Goal: Task Accomplishment & Management: Complete application form

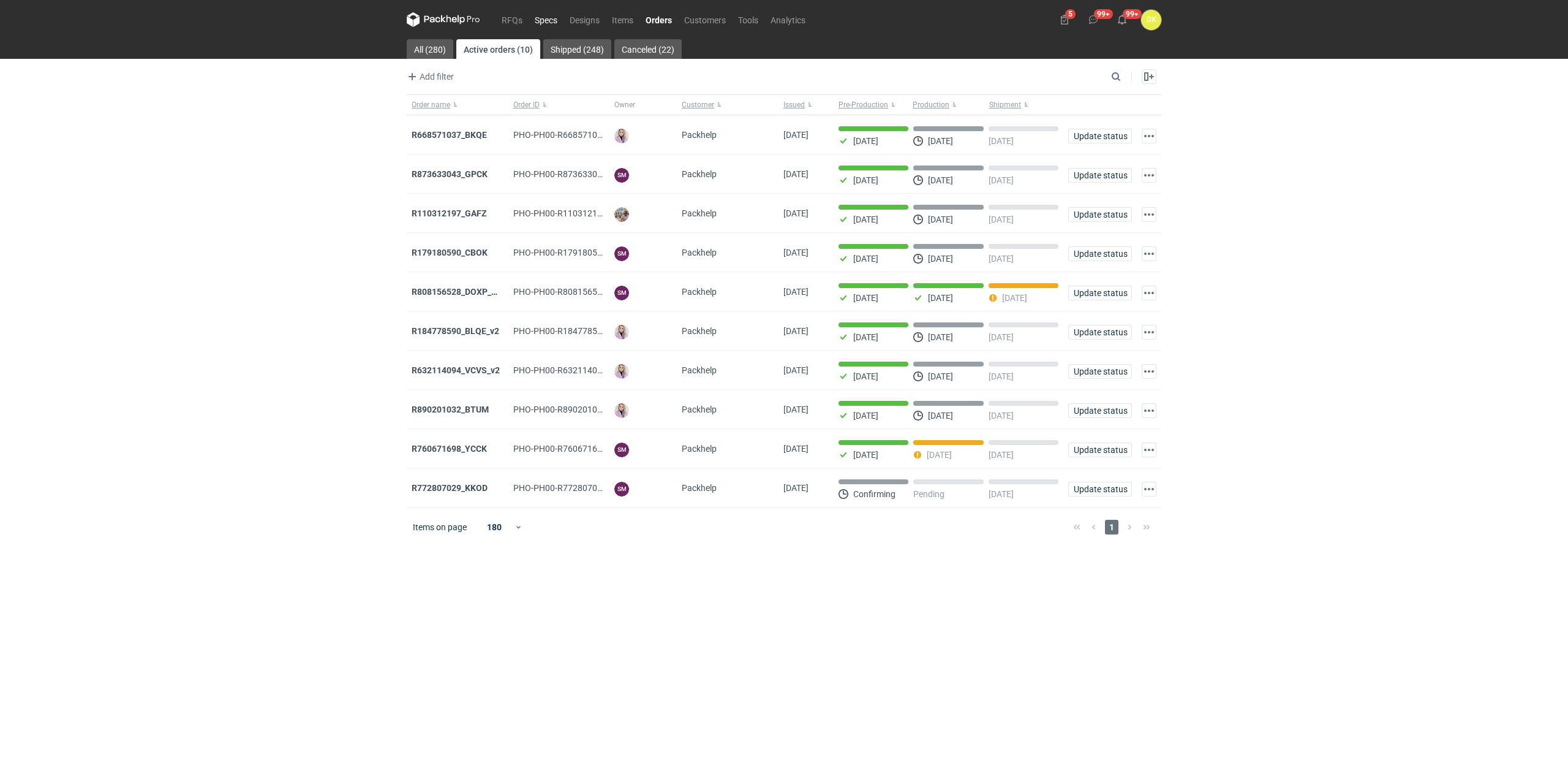
click at [528, 15] on link "Specs" at bounding box center [545, 20] width 35 height 15
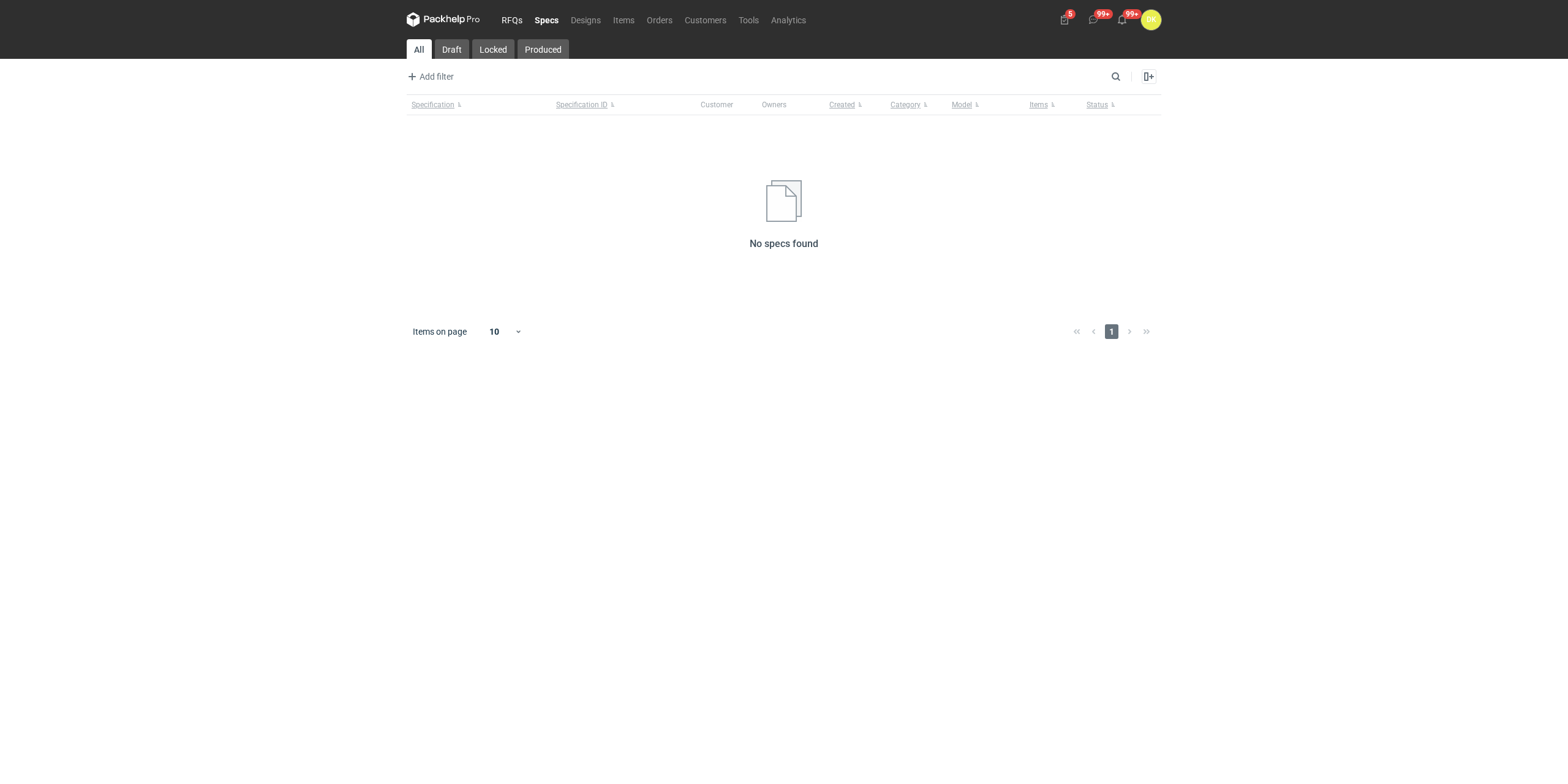
click at [521, 14] on link "RFQs" at bounding box center [512, 20] width 33 height 15
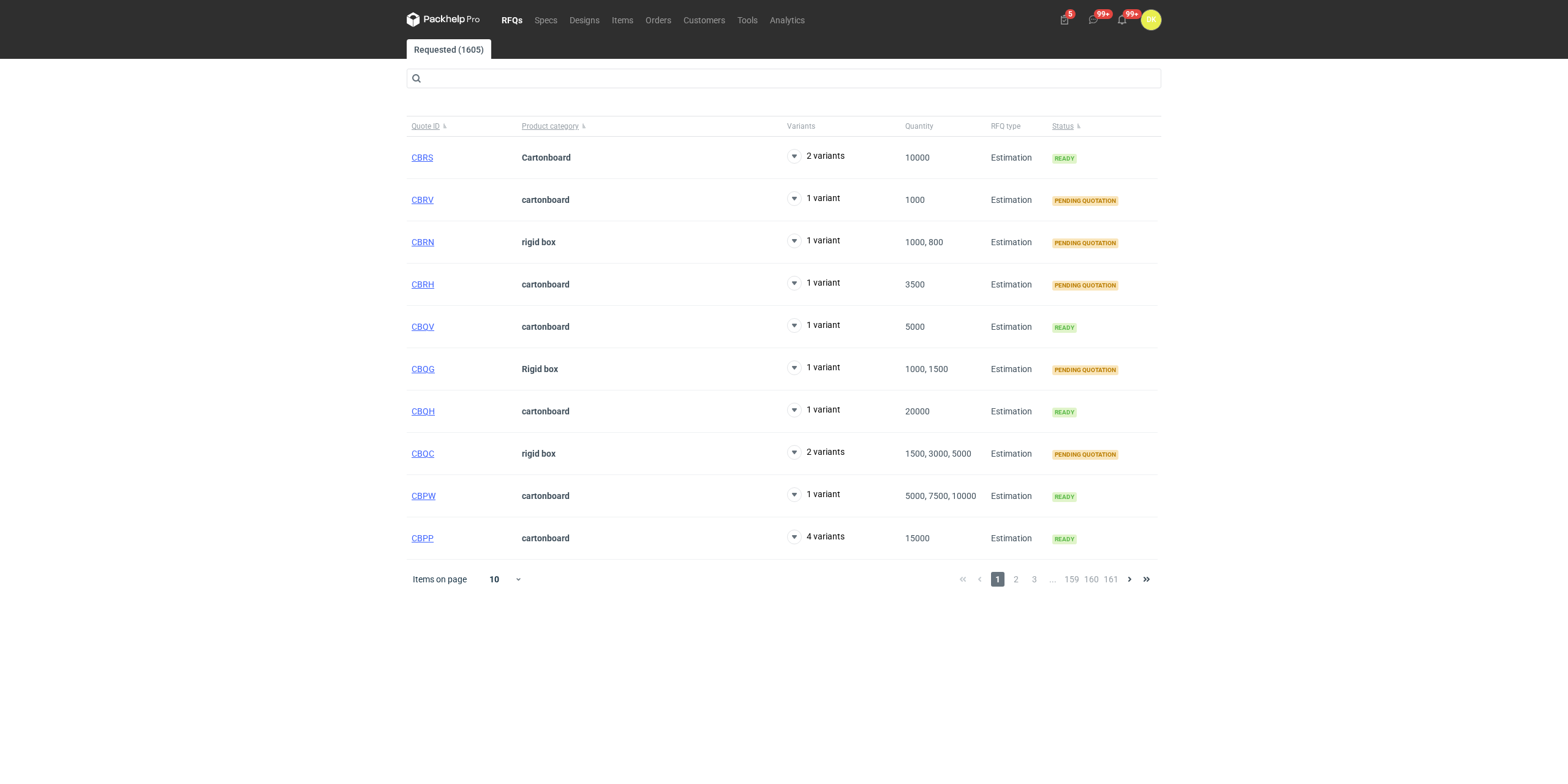
click at [511, 20] on link "RFQs" at bounding box center [512, 20] width 33 height 15
click at [420, 451] on span "CBQC" at bounding box center [423, 453] width 23 height 10
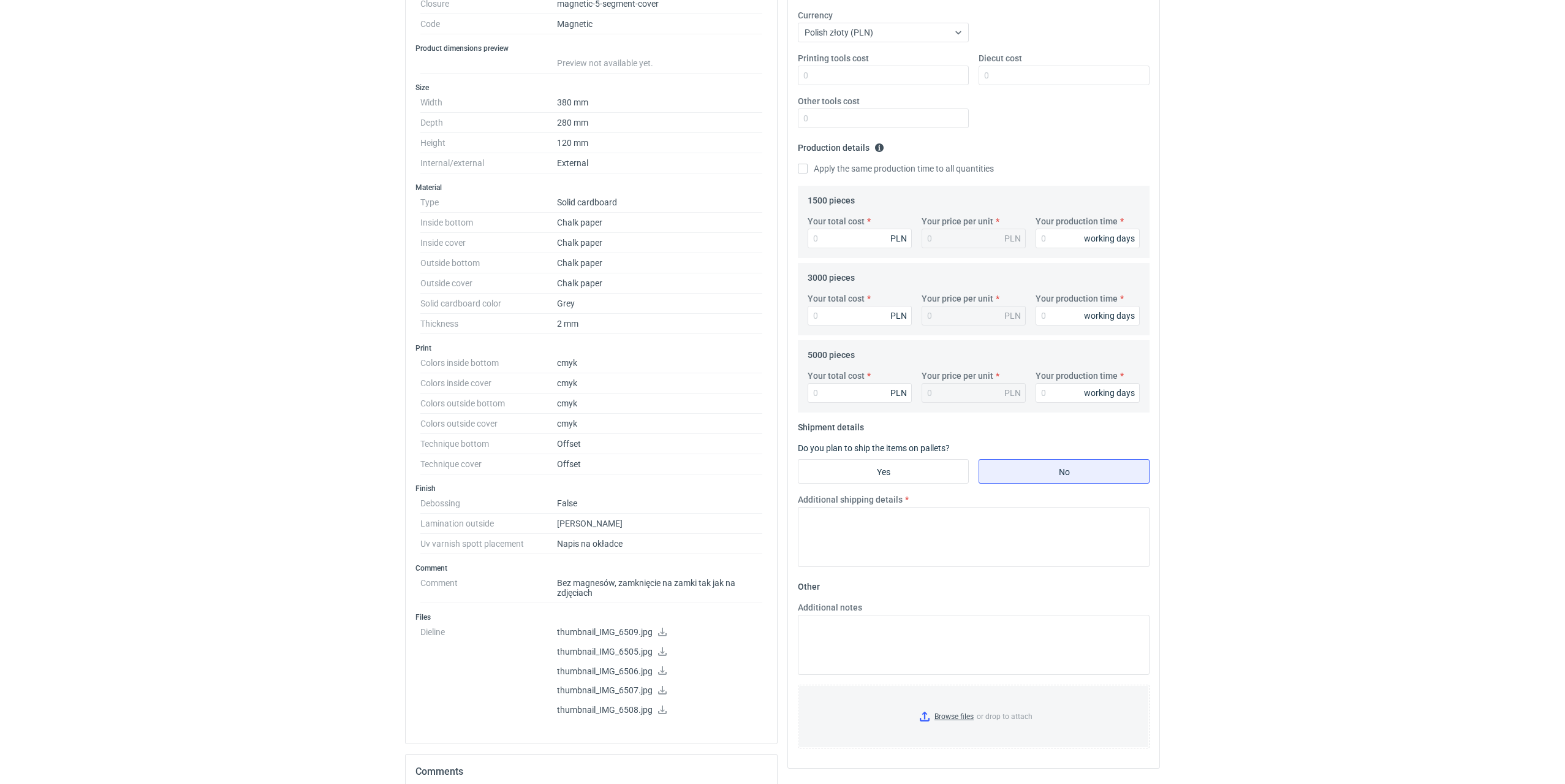
scroll to position [245, 0]
click at [664, 627] on icon at bounding box center [663, 627] width 10 height 9
click at [661, 645] on icon at bounding box center [662, 646] width 9 height 9
click at [717, 676] on dd "thumbnail_IMG_6509.jpg thumbnail_IMG_6505.jpg thumbnail_IMG_6506.jpg thumbnail_…" at bounding box center [660, 668] width 205 height 103
click at [663, 667] on icon at bounding box center [663, 665] width 10 height 9
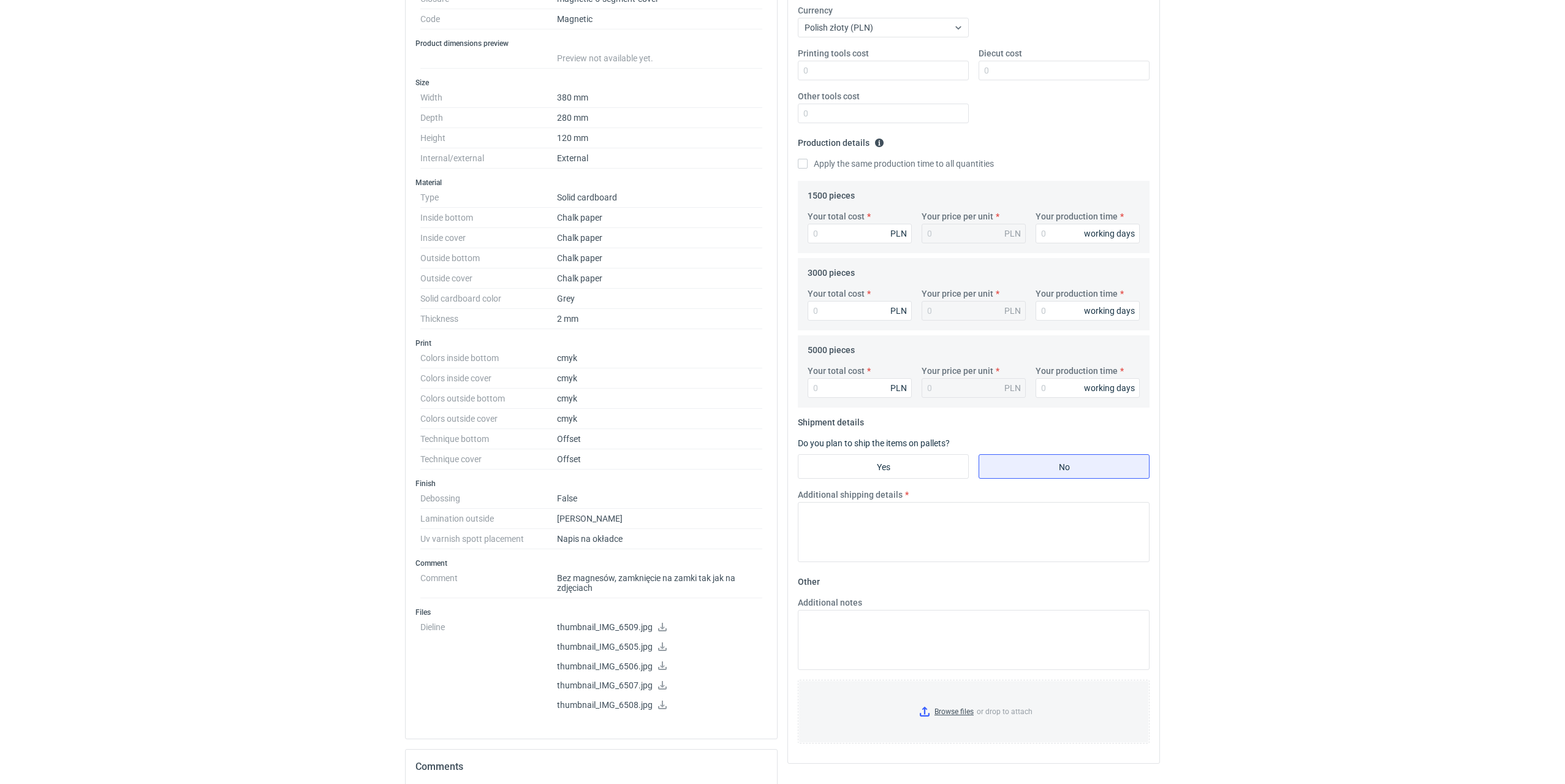
click at [952, 229] on div "PLN" at bounding box center [974, 234] width 104 height 20
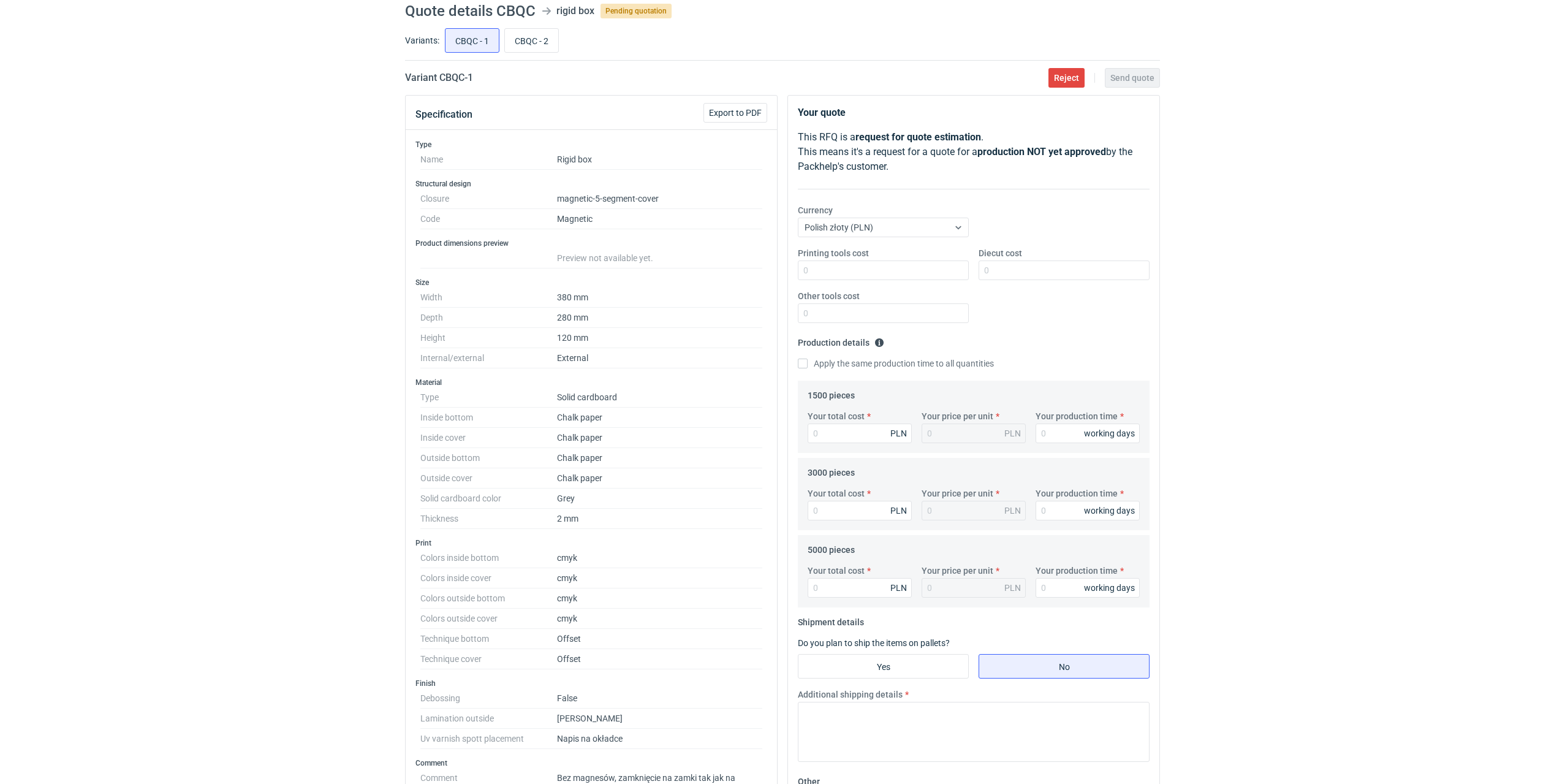
scroll to position [0, 0]
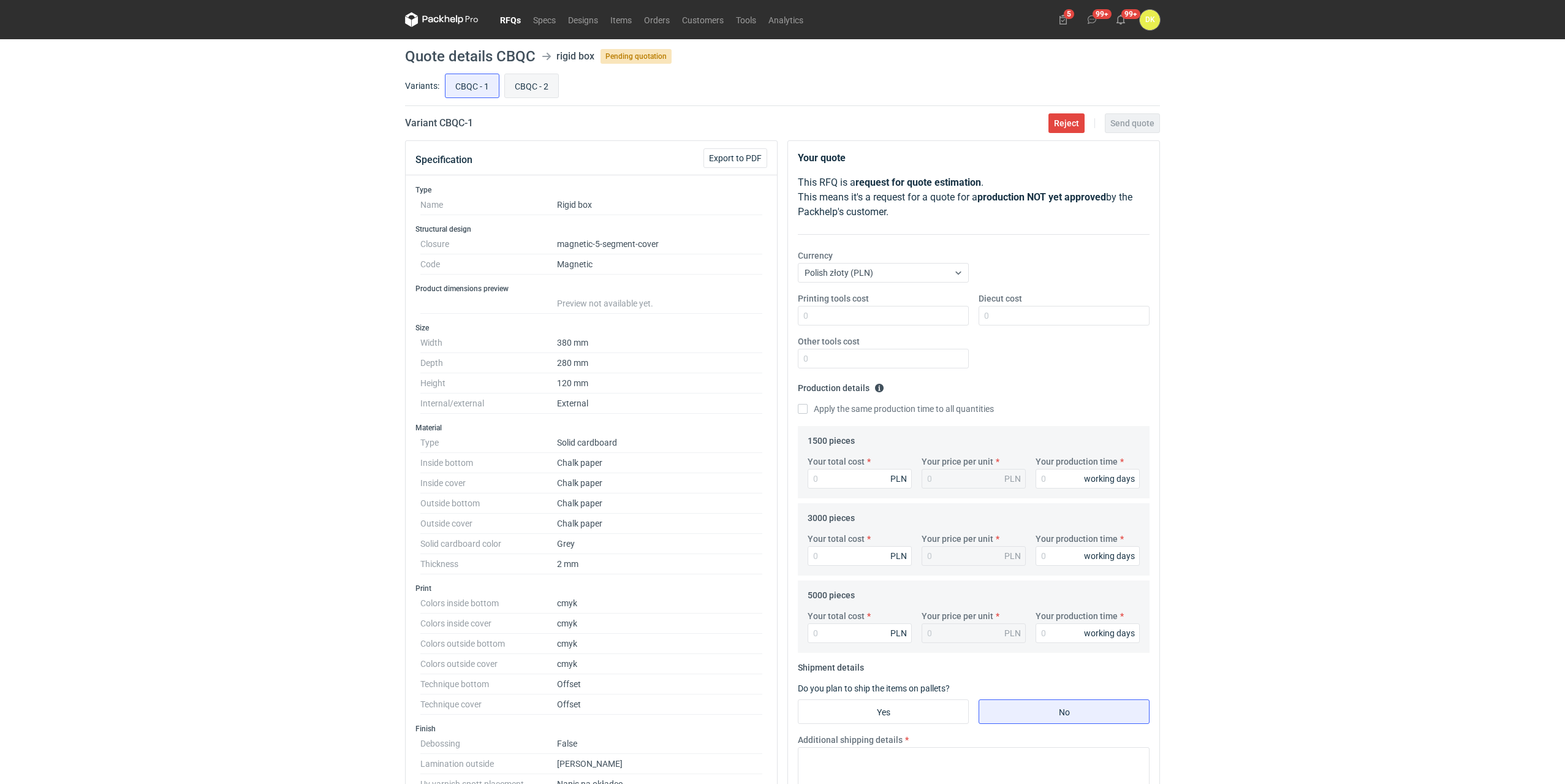
click at [539, 87] on input "CBQC - 2" at bounding box center [531, 85] width 53 height 24
radio input "true"
click at [509, 50] on h1 "Quote details CBQC" at bounding box center [470, 56] width 130 height 15
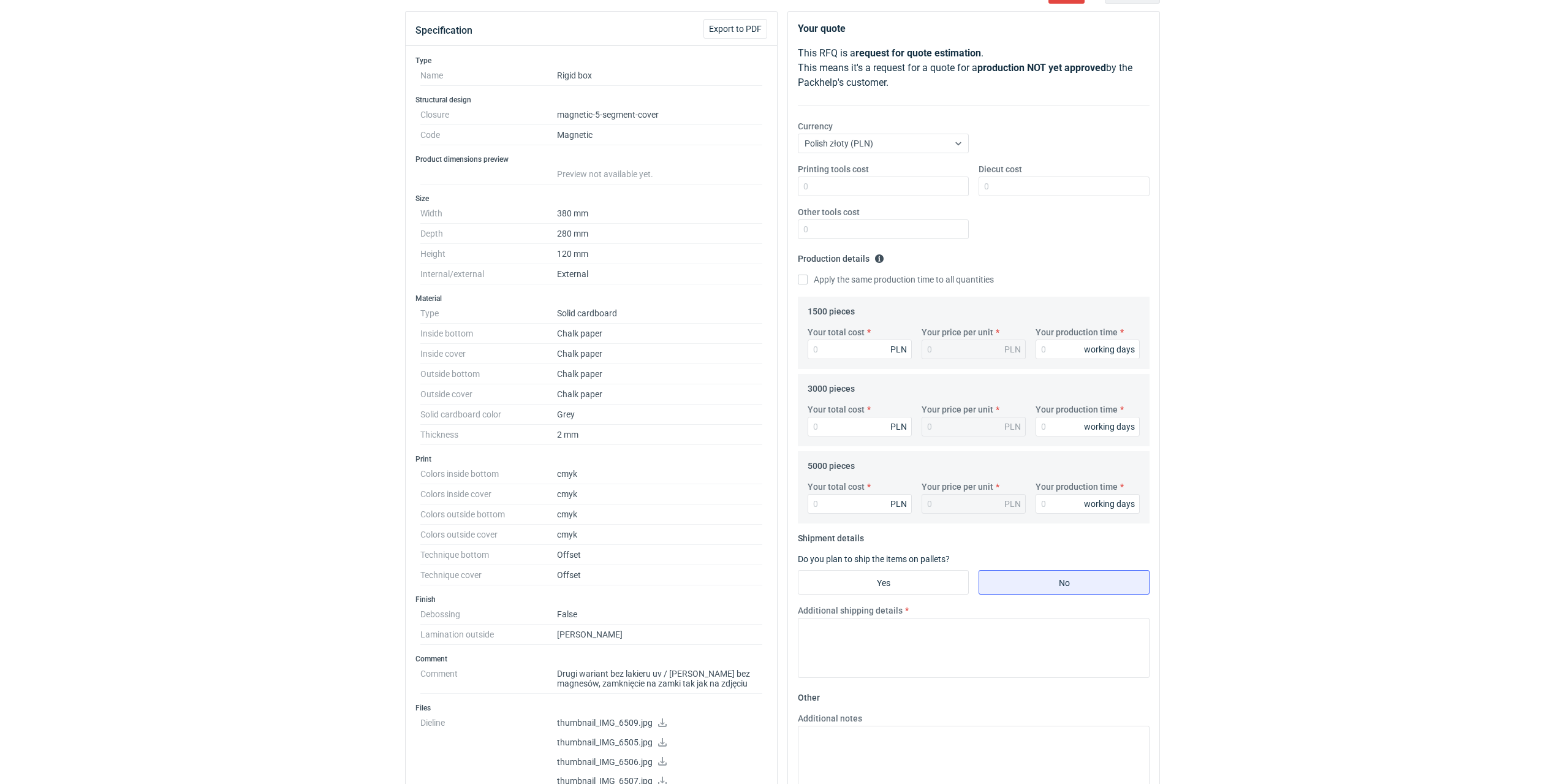
scroll to position [245, 0]
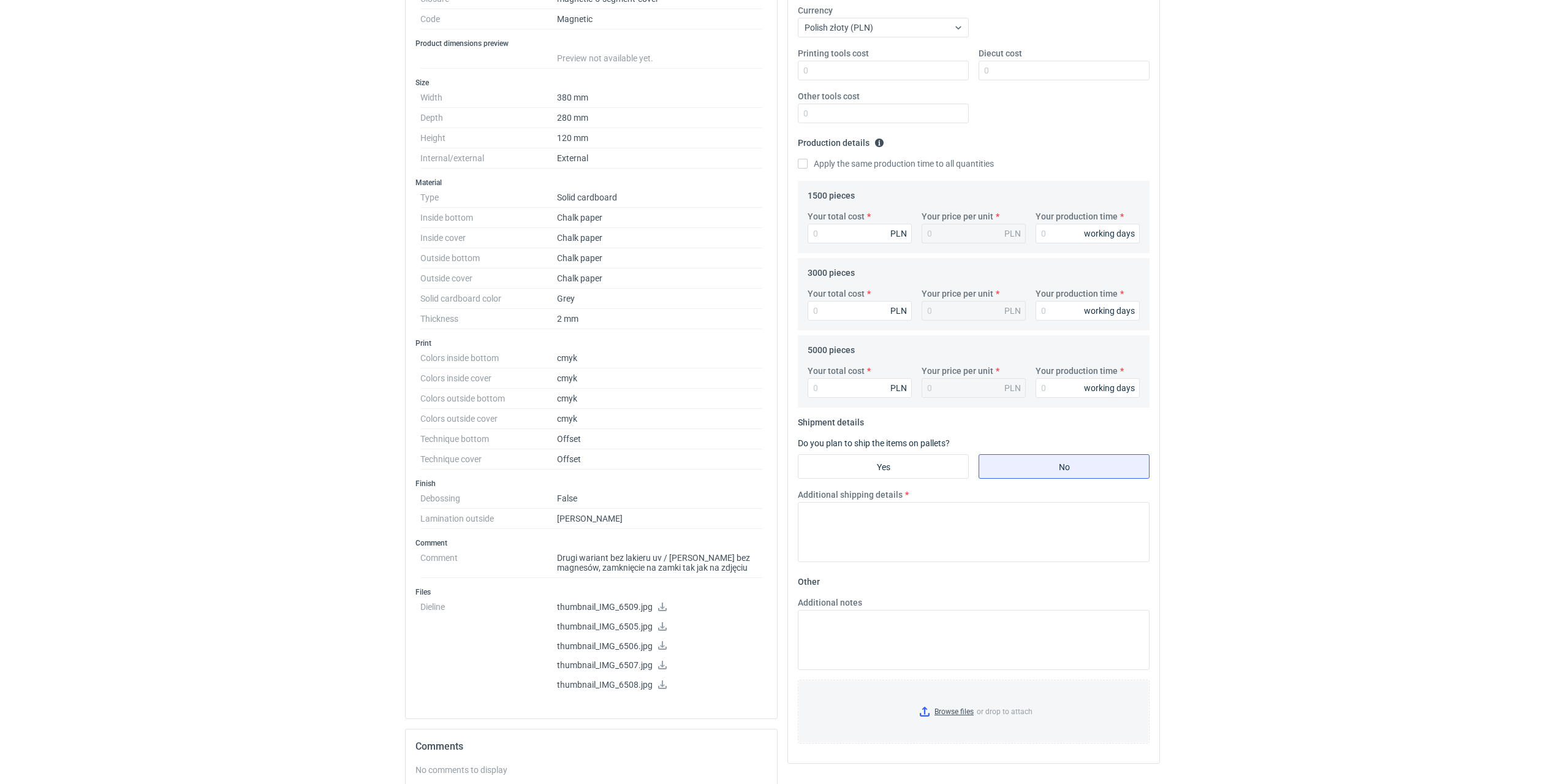
click at [662, 683] on icon at bounding box center [662, 684] width 9 height 9
click at [238, 261] on div "RFQs Specs Designs Items Orders Customers Tools Analytics 5 99+ 99+ DK Dominika…" at bounding box center [782, 147] width 1565 height 784
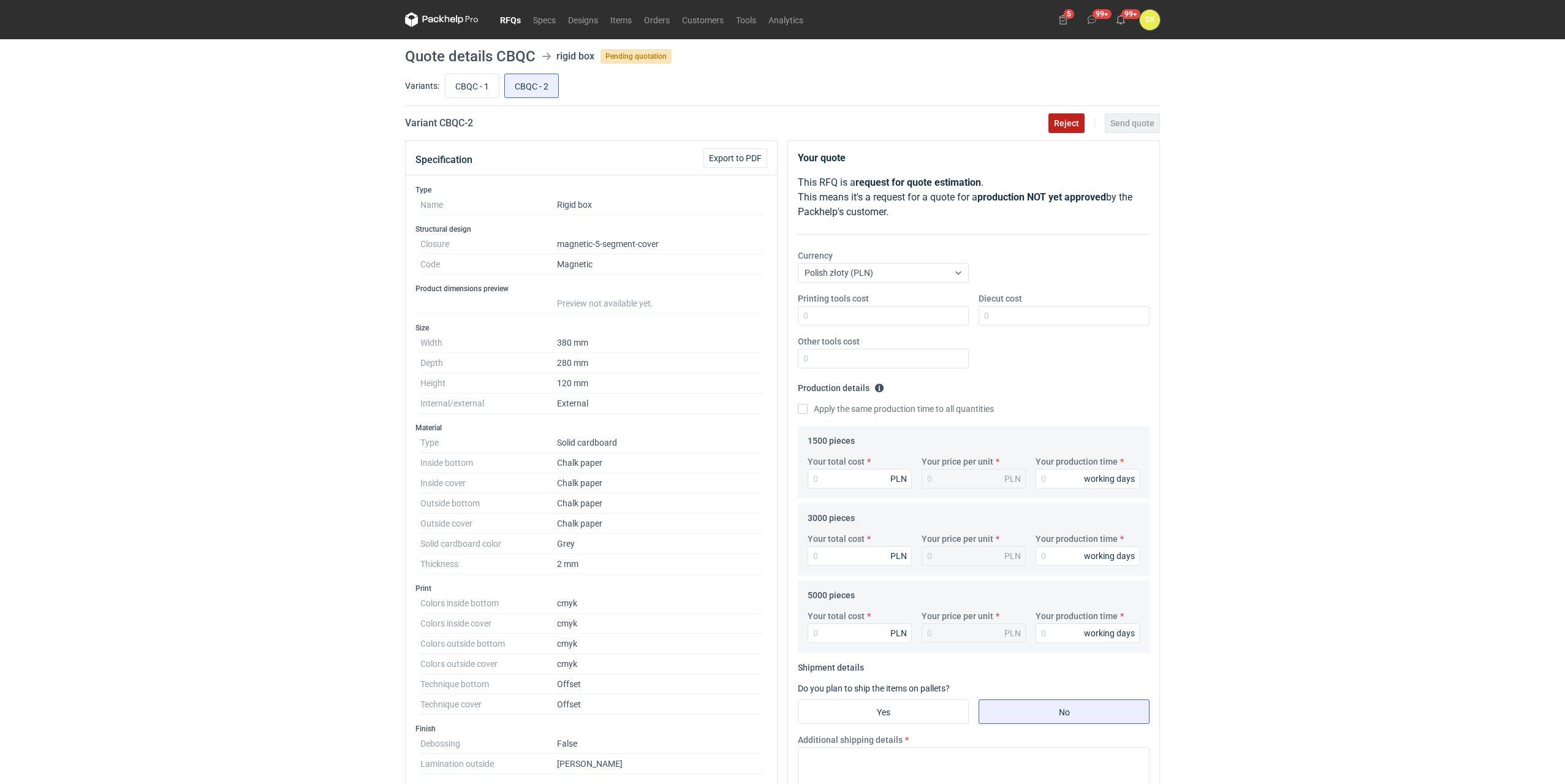
click at [1066, 119] on span "Reject" at bounding box center [1066, 123] width 25 height 9
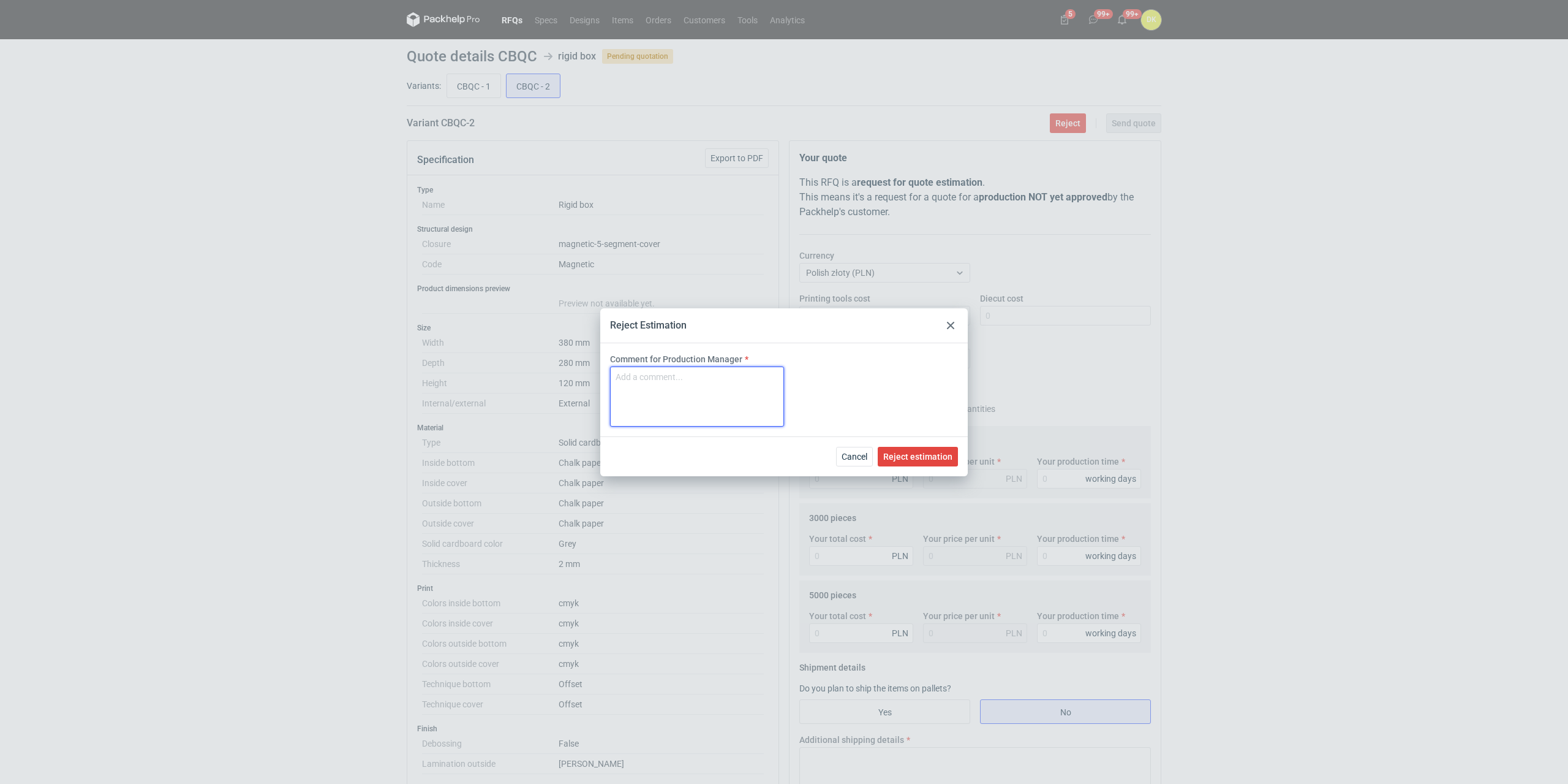
click at [690, 372] on textarea "Comment for Production Manager" at bounding box center [697, 396] width 174 height 60
type textarea "Format za duży."
click at [934, 457] on span "Reject estimation" at bounding box center [917, 456] width 69 height 9
click at [473, 86] on div "Reject Estimation Comment for Production Manager Format za duży. Cancel Reject …" at bounding box center [784, 392] width 1568 height 784
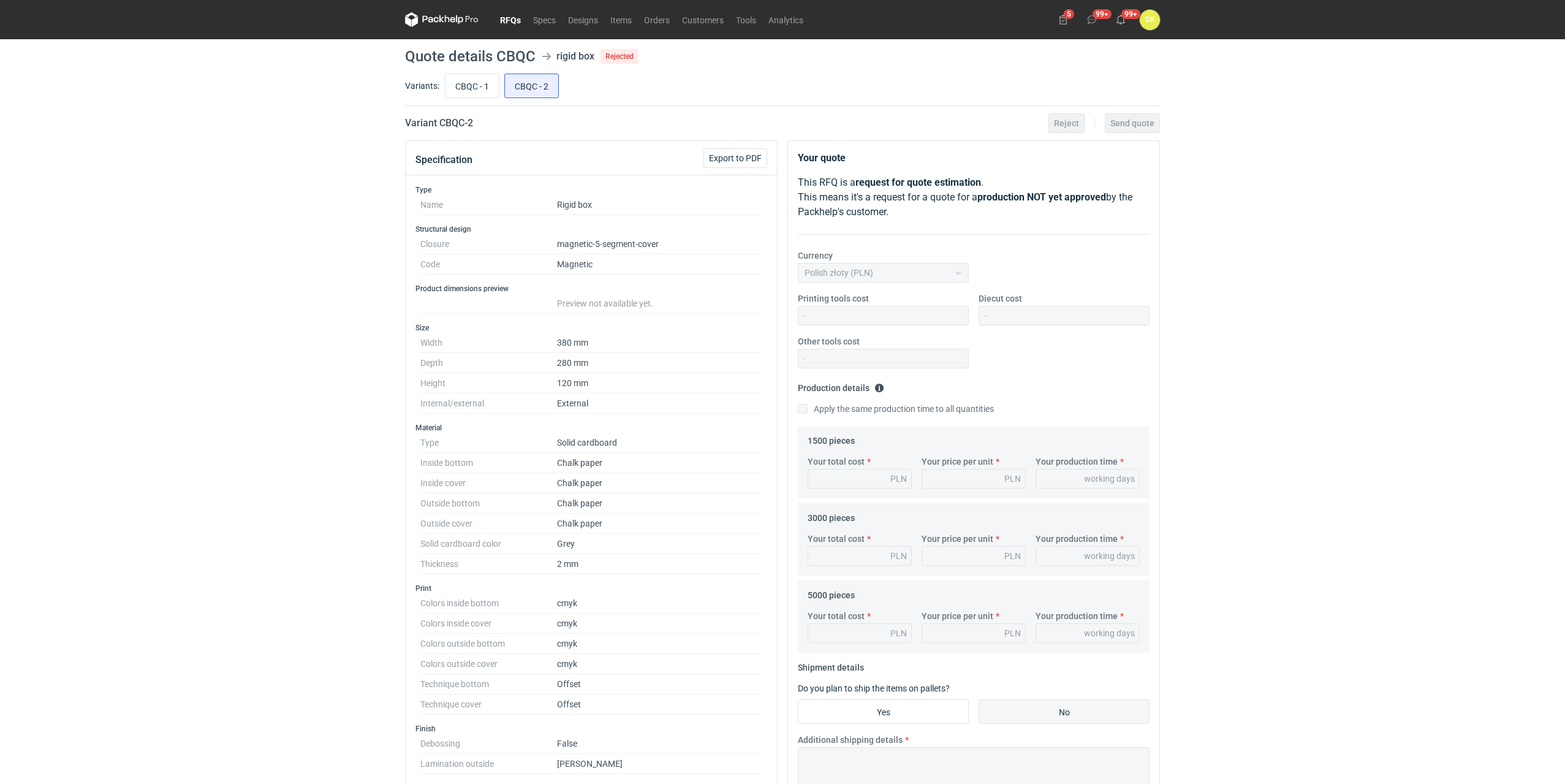
click at [473, 86] on input "CBQC - 1" at bounding box center [471, 85] width 53 height 24
radio input "true"
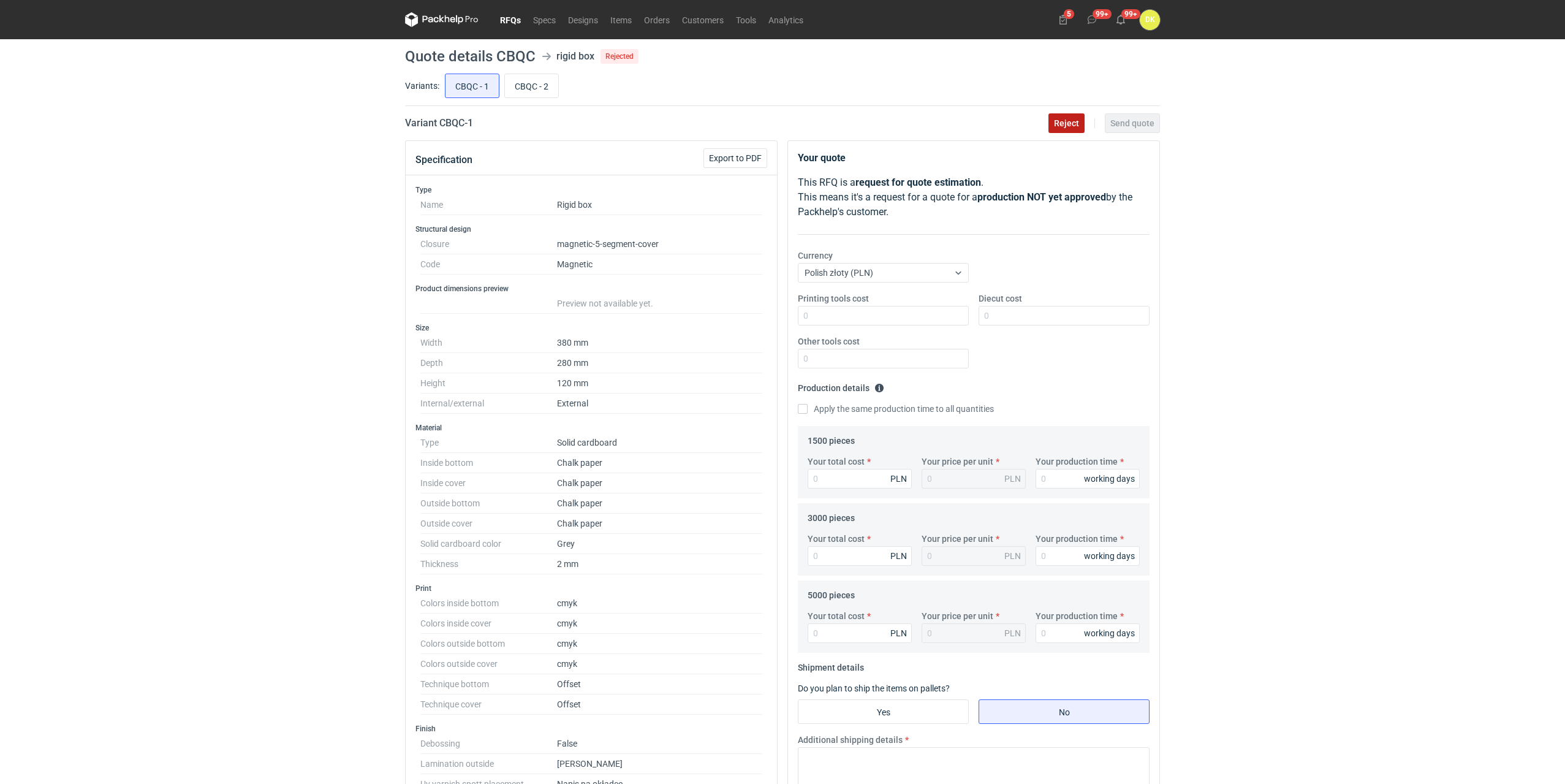
click at [1063, 121] on span "Reject" at bounding box center [1066, 123] width 25 height 9
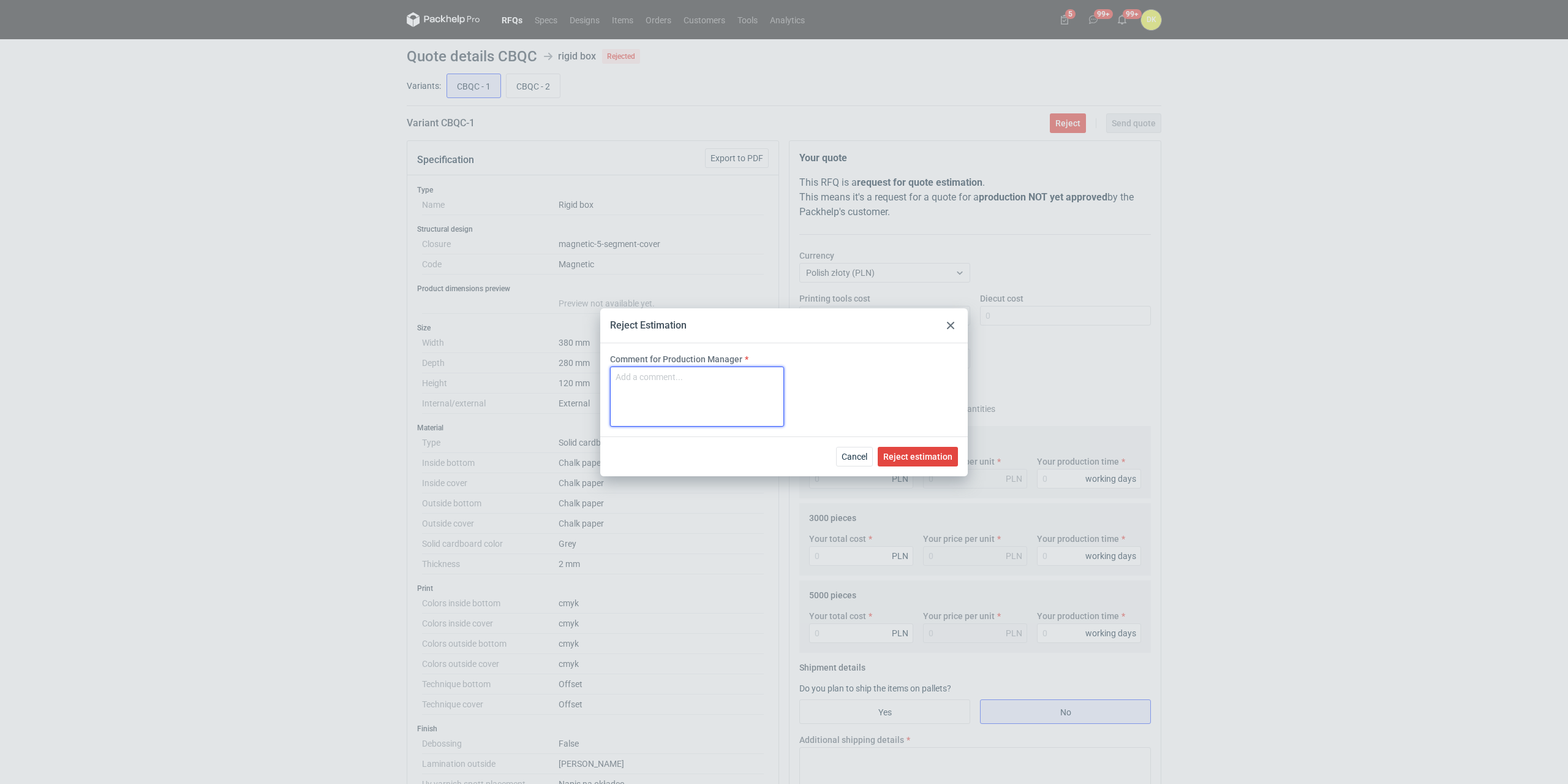
click at [656, 388] on textarea "Comment for Production Manager" at bounding box center [697, 396] width 174 height 60
type textarea "Format za duży."
click at [893, 453] on span "Reject estimation" at bounding box center [917, 456] width 69 height 9
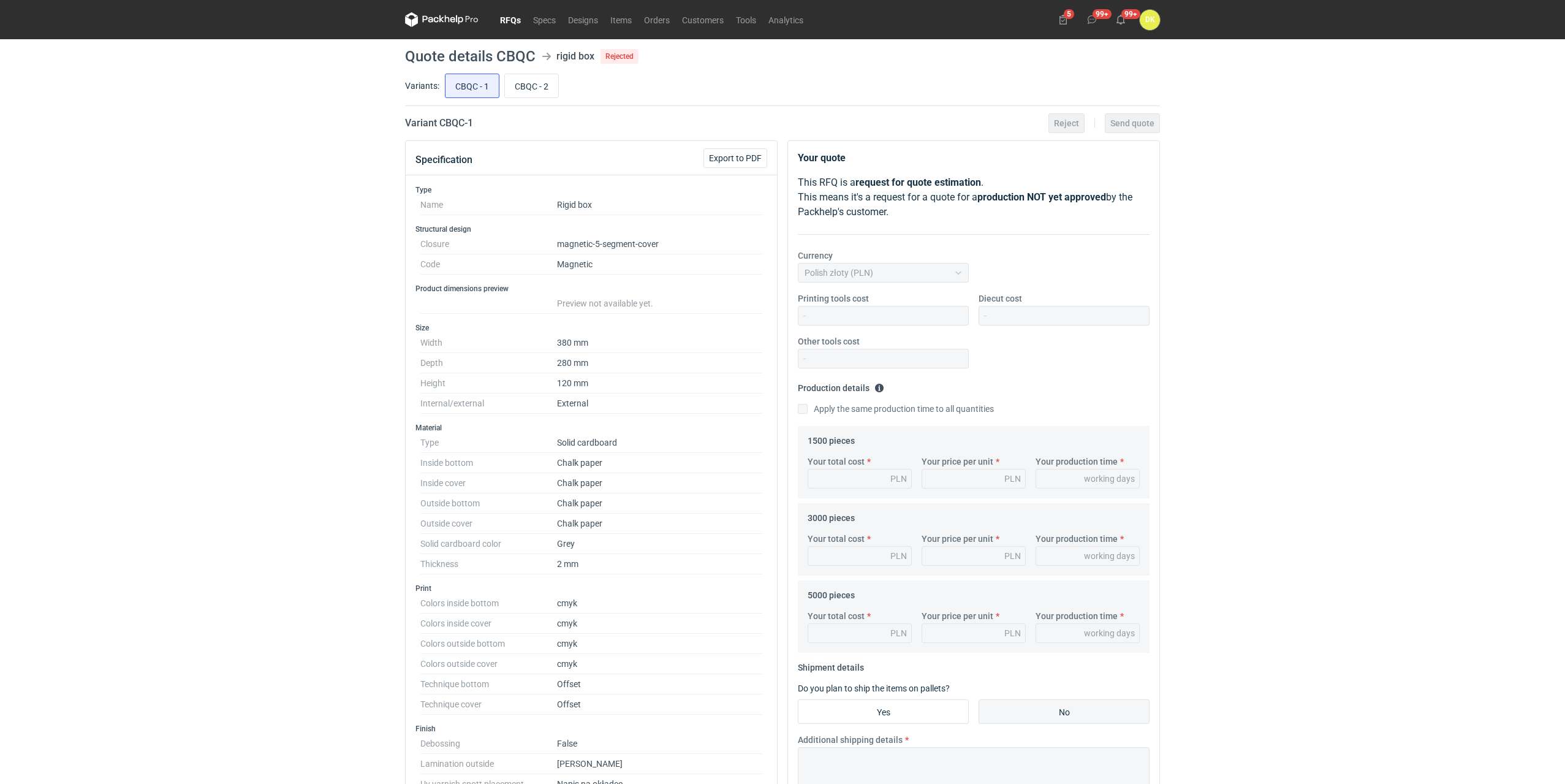
click at [510, 19] on link "RFQs" at bounding box center [511, 20] width 33 height 15
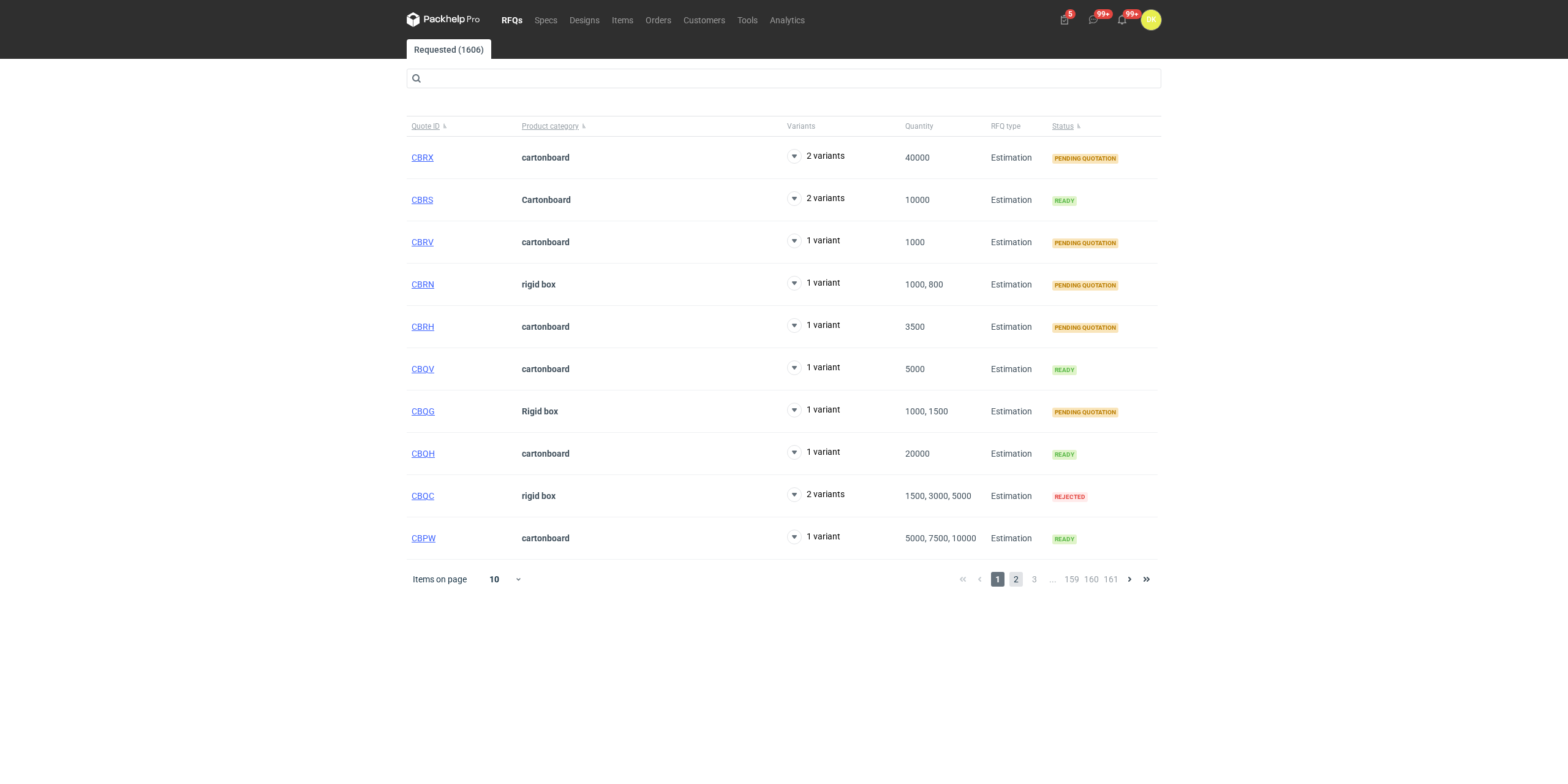
click at [1017, 573] on span "2" at bounding box center [1015, 579] width 14 height 15
click at [1002, 576] on span "1" at bounding box center [998, 579] width 14 height 15
click at [431, 410] on span "CBQG" at bounding box center [423, 411] width 24 height 10
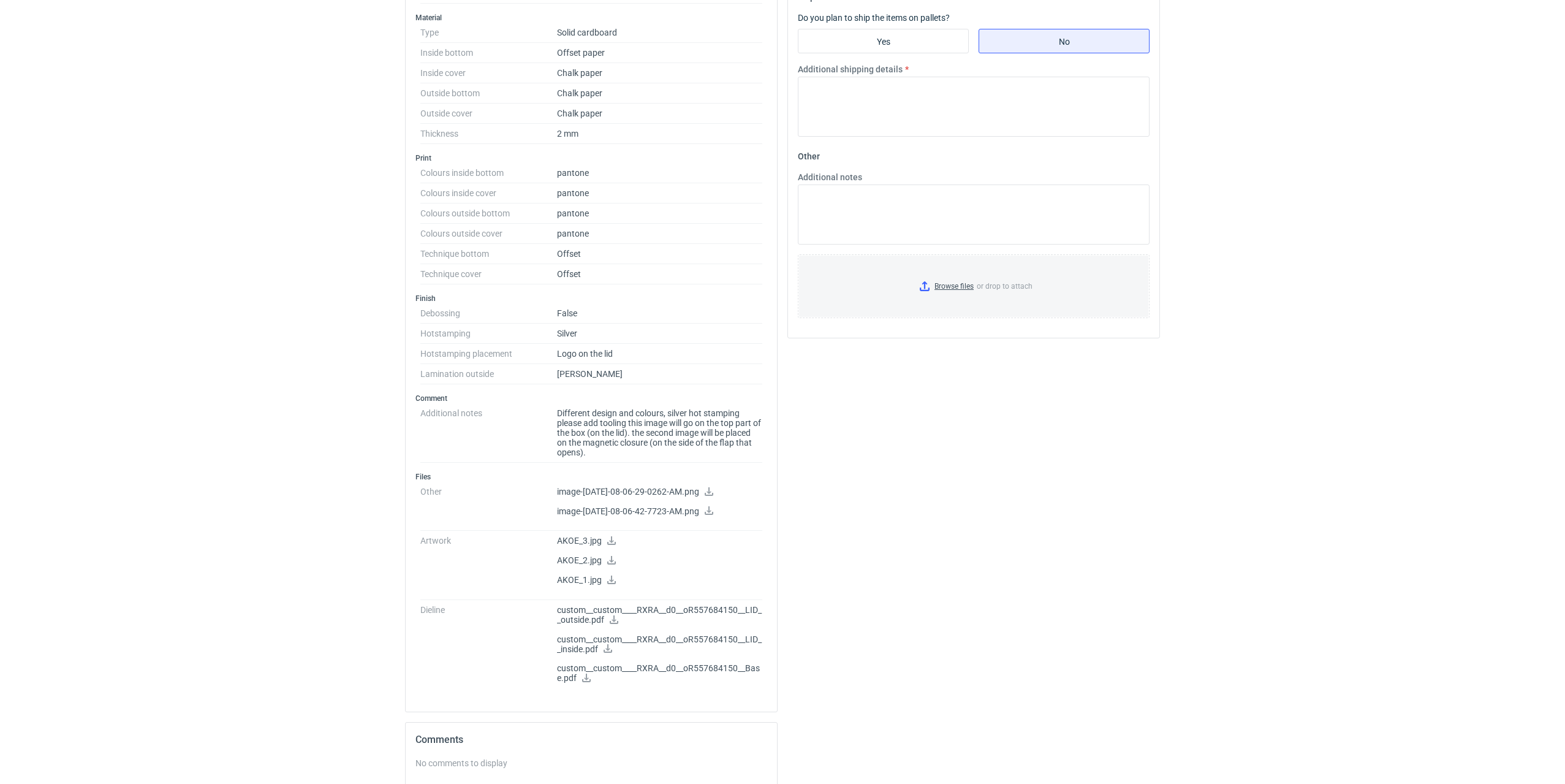
scroll to position [613, 0]
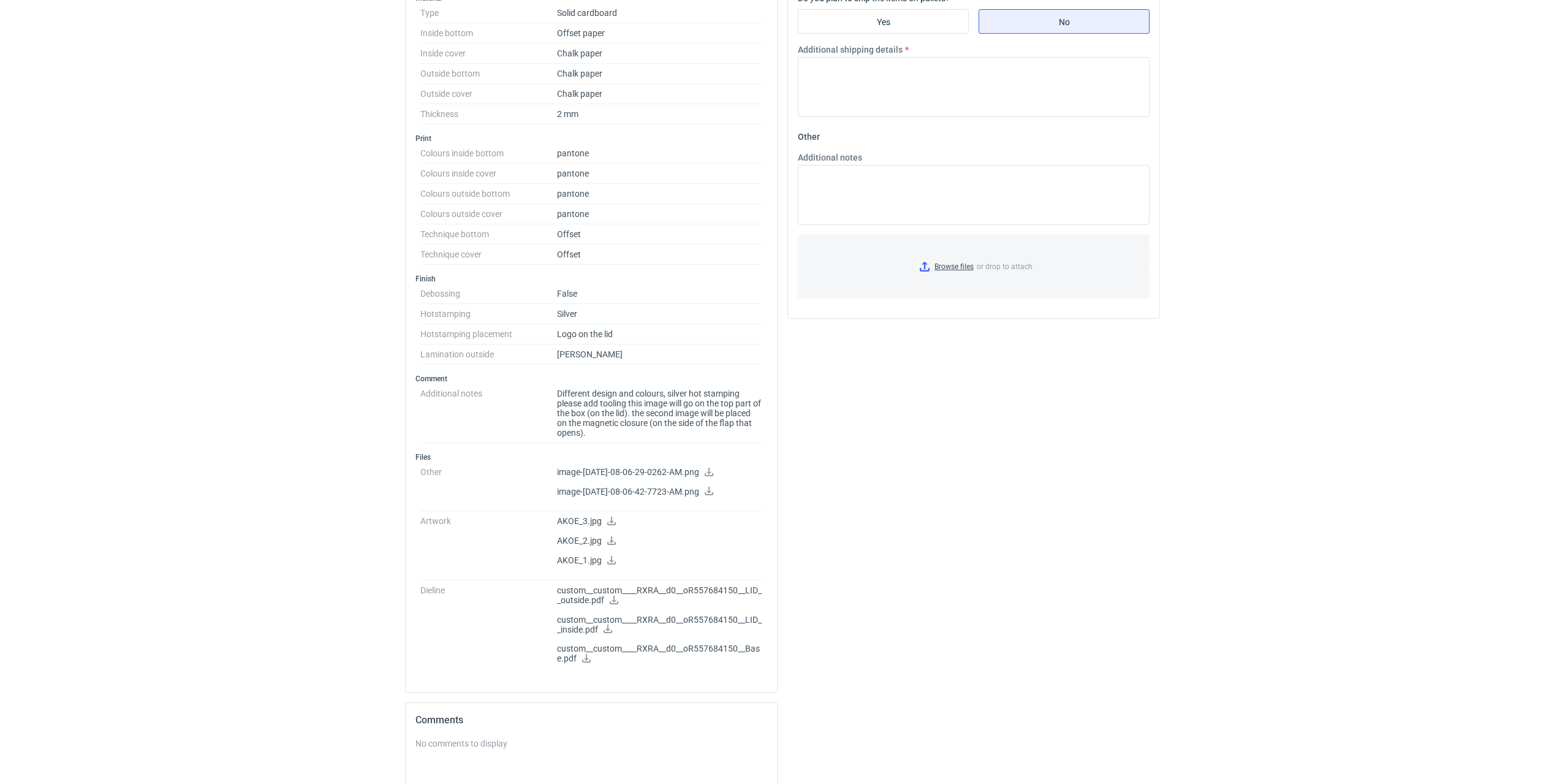
click at [615, 521] on icon at bounding box center [612, 520] width 10 height 9
click at [609, 543] on icon at bounding box center [612, 540] width 10 height 9
click at [604, 562] on p "AKOE_1.jpg" at bounding box center [660, 561] width 205 height 11
click at [612, 557] on icon at bounding box center [612, 560] width 9 height 9
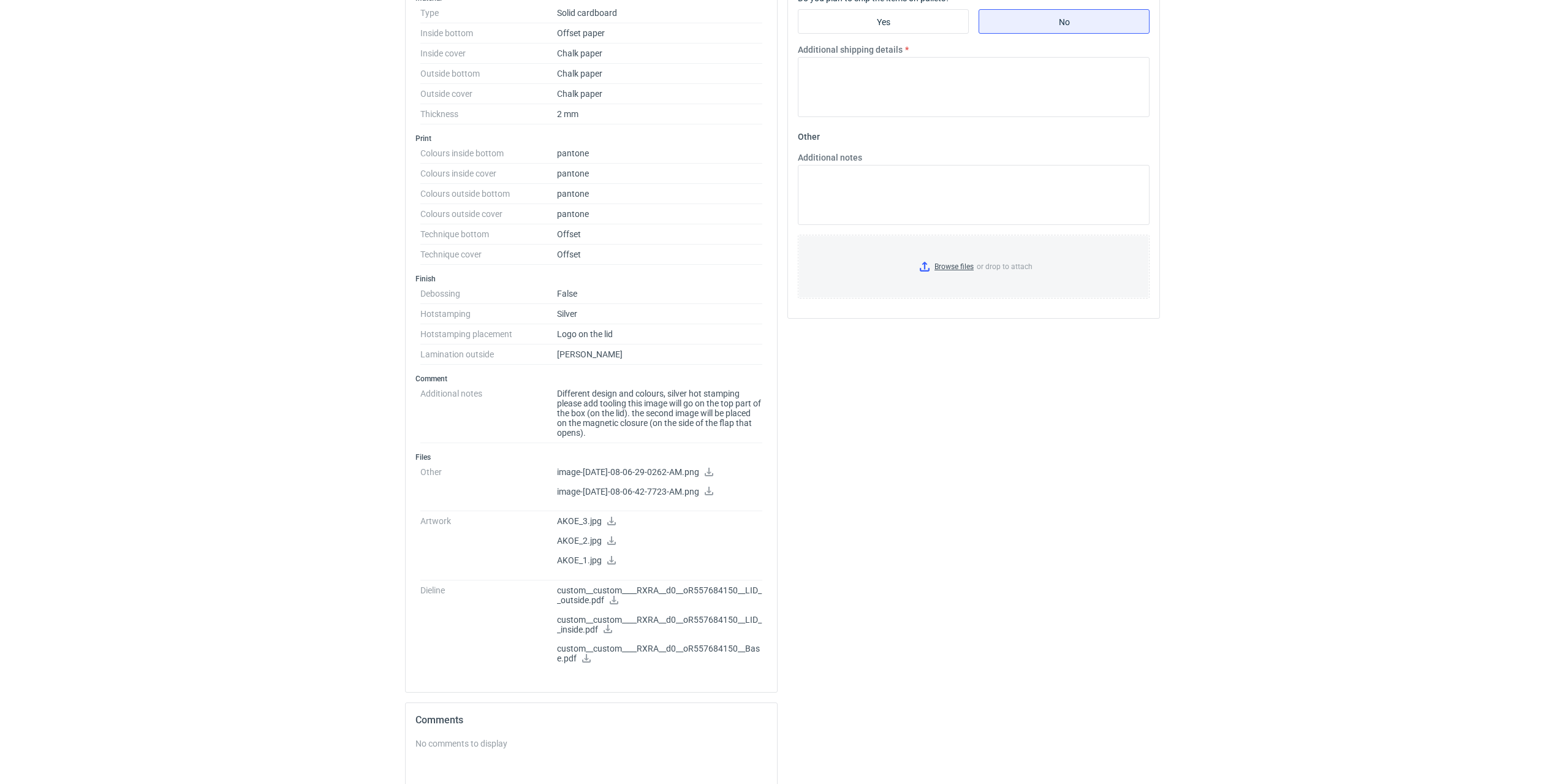
click at [714, 470] on icon at bounding box center [709, 471] width 10 height 9
click at [945, 235] on label "Browse files or drop to attach" at bounding box center [974, 266] width 350 height 63
click at [945, 236] on input "Browse files or drop to attach" at bounding box center [973, 266] width 349 height 61
click at [615, 598] on icon at bounding box center [614, 599] width 10 height 9
click at [612, 629] on icon at bounding box center [607, 629] width 9 height 9
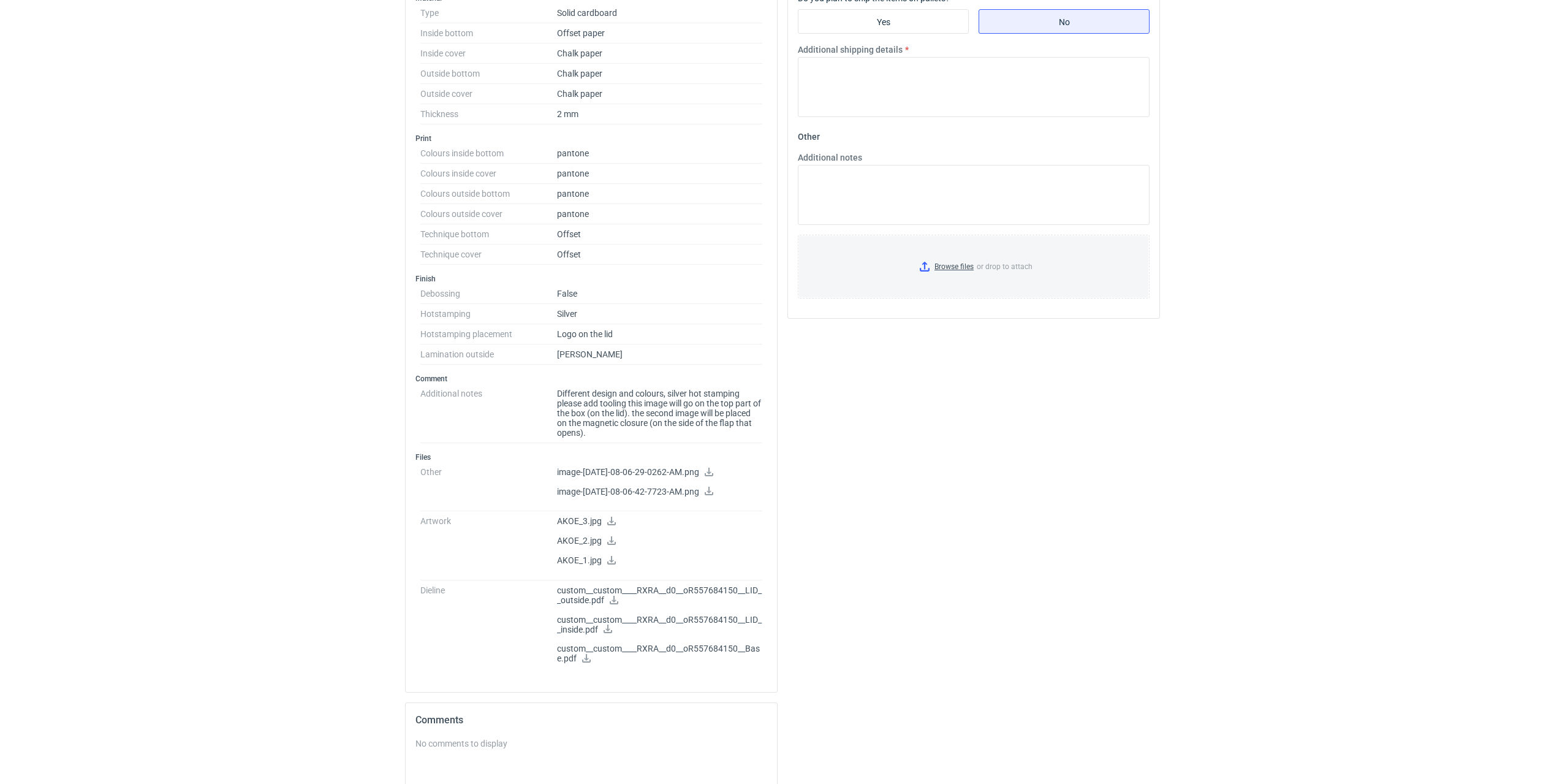
click at [587, 660] on icon at bounding box center [586, 658] width 10 height 9
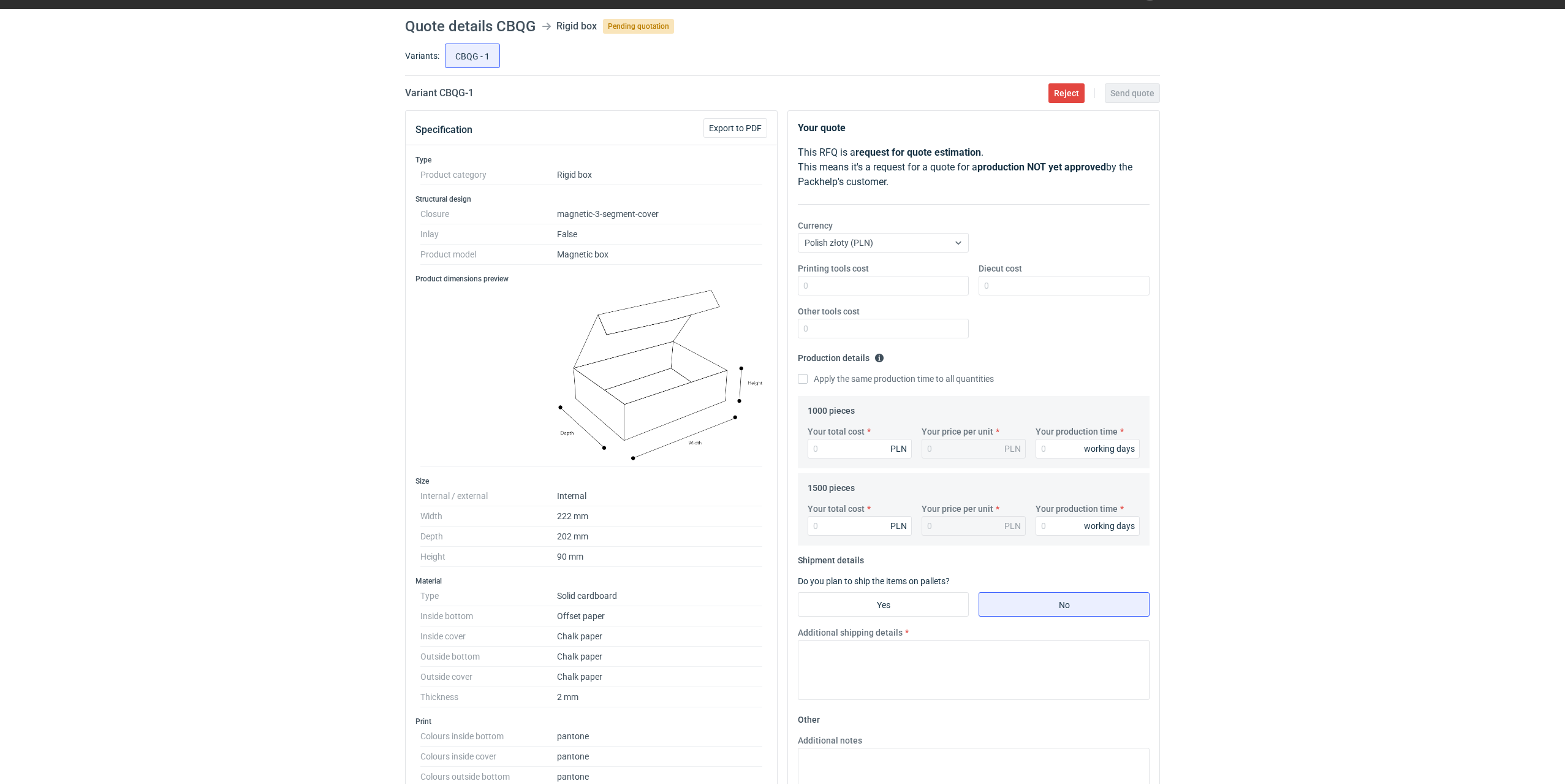
scroll to position [0, 0]
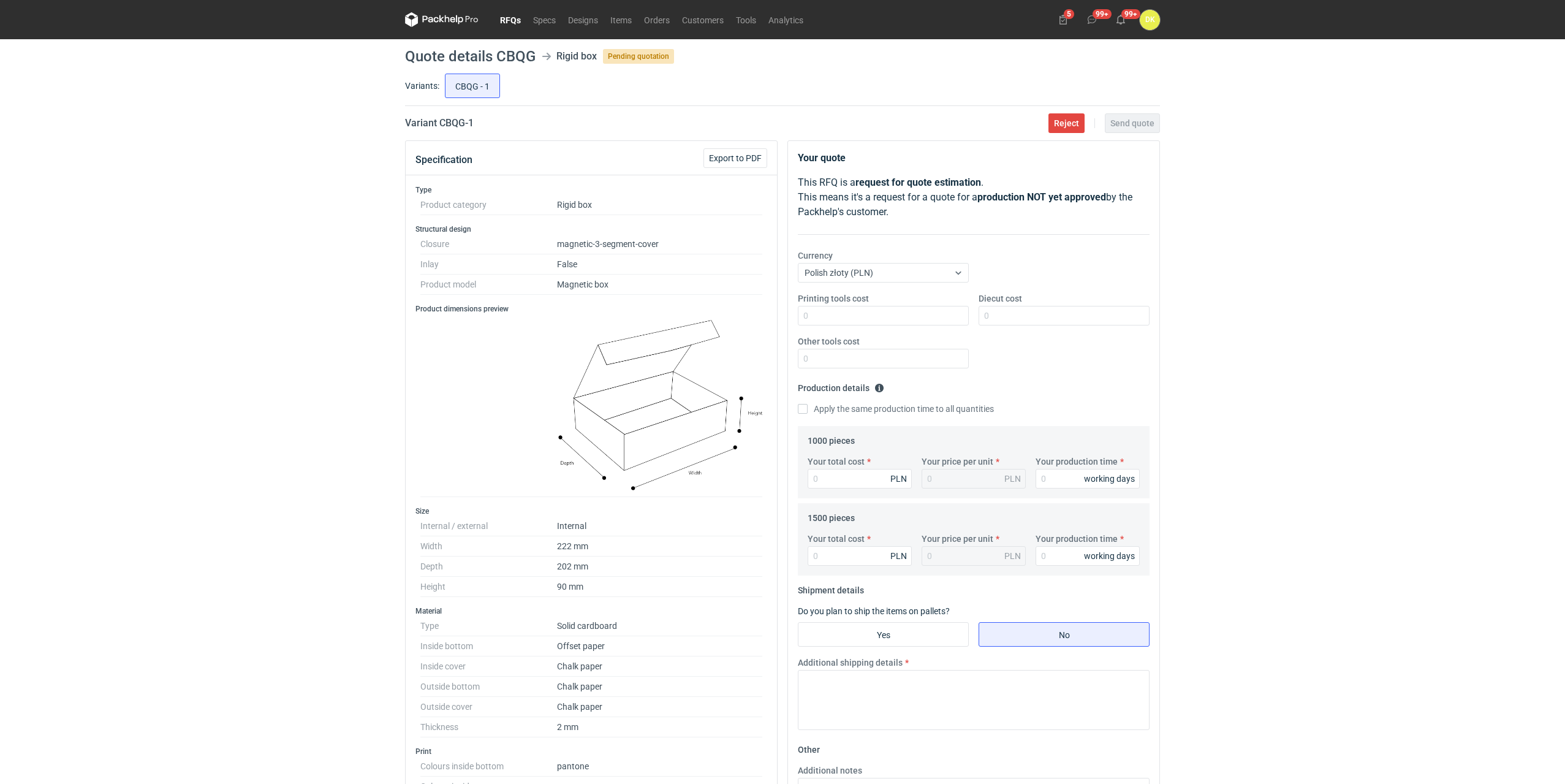
click at [507, 53] on h1 "Quote details CBQG" at bounding box center [470, 56] width 130 height 15
copy h1 "CBQG"
click at [215, 272] on div "RFQs Specs Designs Items Orders Customers Tools Analytics 5 99+ 99+ DK Dominika…" at bounding box center [782, 392] width 1565 height 784
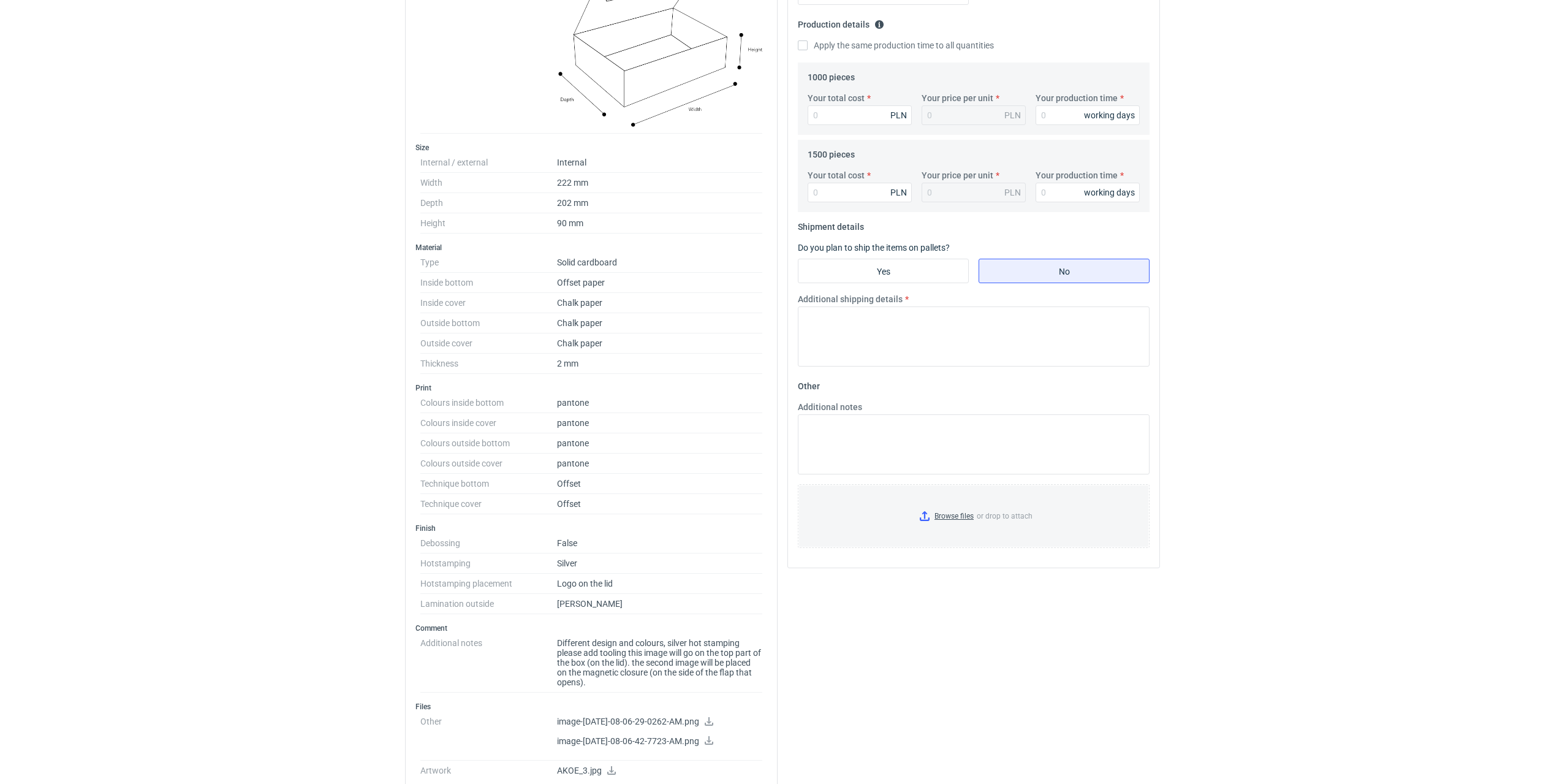
scroll to position [429, 0]
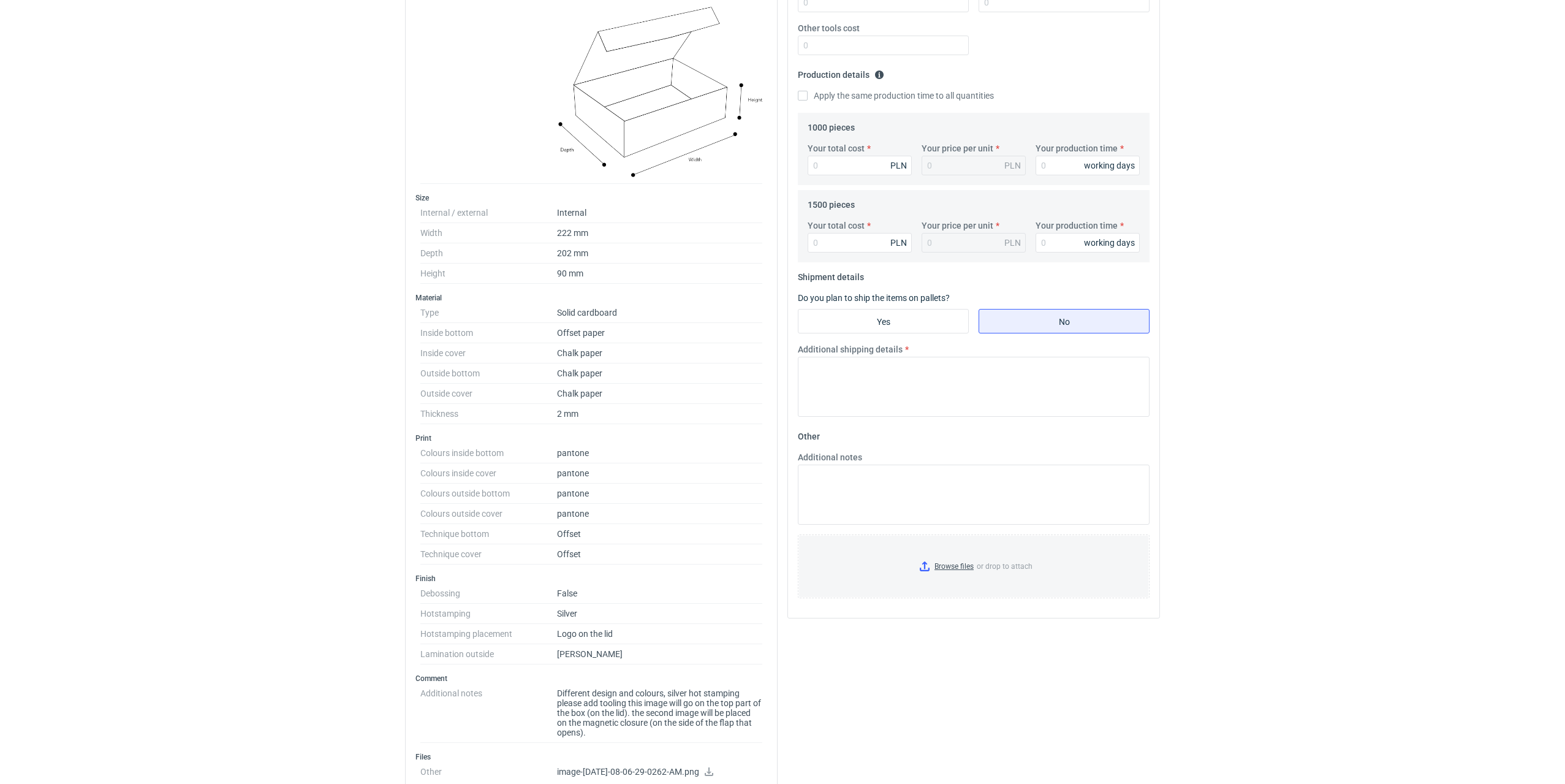
scroll to position [306, 0]
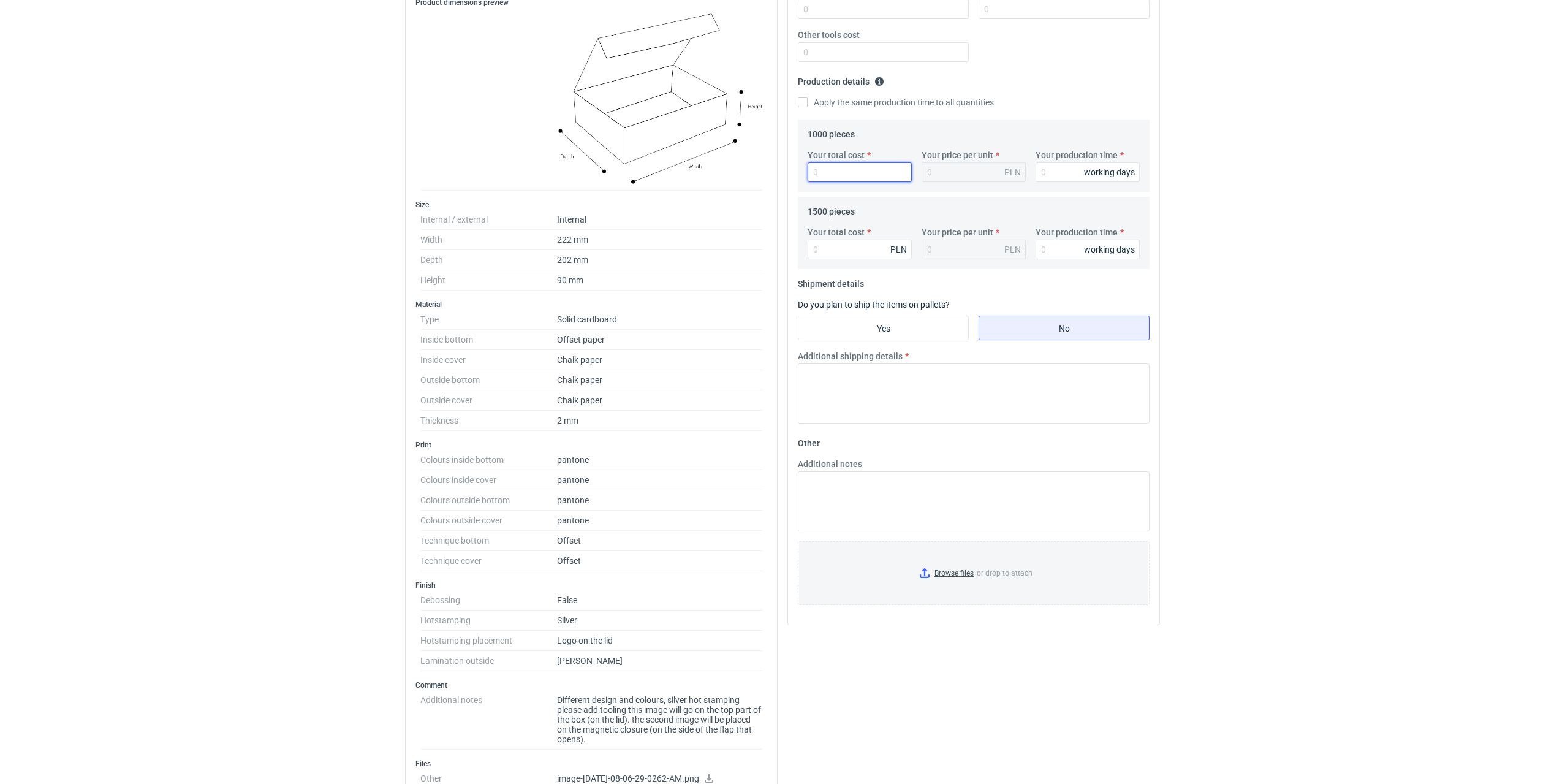
click at [826, 169] on input "Your total cost" at bounding box center [860, 172] width 104 height 20
click at [841, 496] on textarea "Additional notes" at bounding box center [974, 501] width 352 height 60
type textarea "Sugeruje dodanie laminatu wewnątrz, zwłaszcza covera, aby uniknąć pękania papie…"
click at [925, 321] on input "Yes" at bounding box center [883, 327] width 169 height 24
radio input "true"
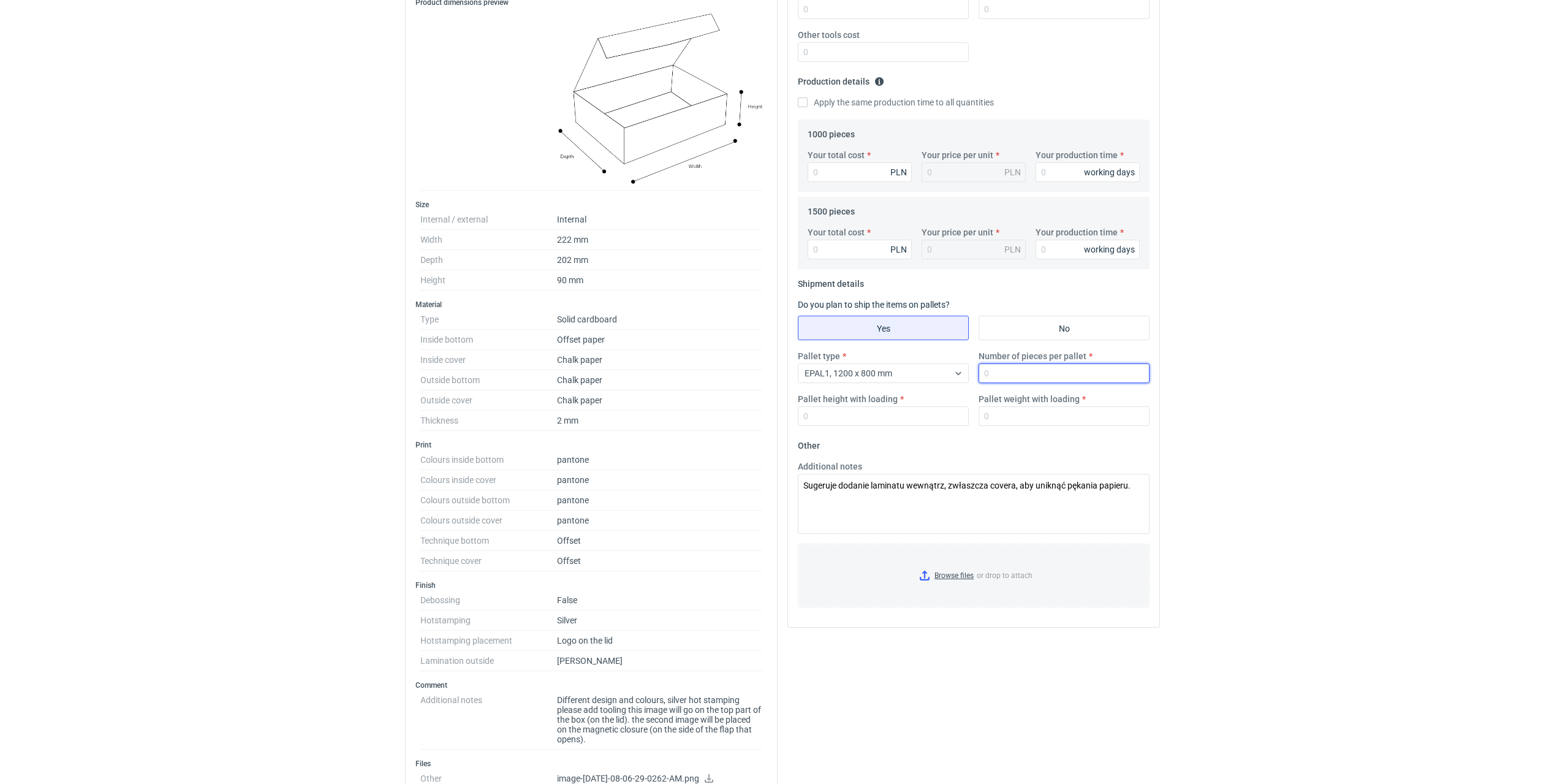
click at [993, 371] on input "Number of pieces per pallet" at bounding box center [1064, 373] width 171 height 20
type input "144"
type input "1800"
type input "250"
click at [878, 177] on input "Your total cost" at bounding box center [860, 172] width 104 height 20
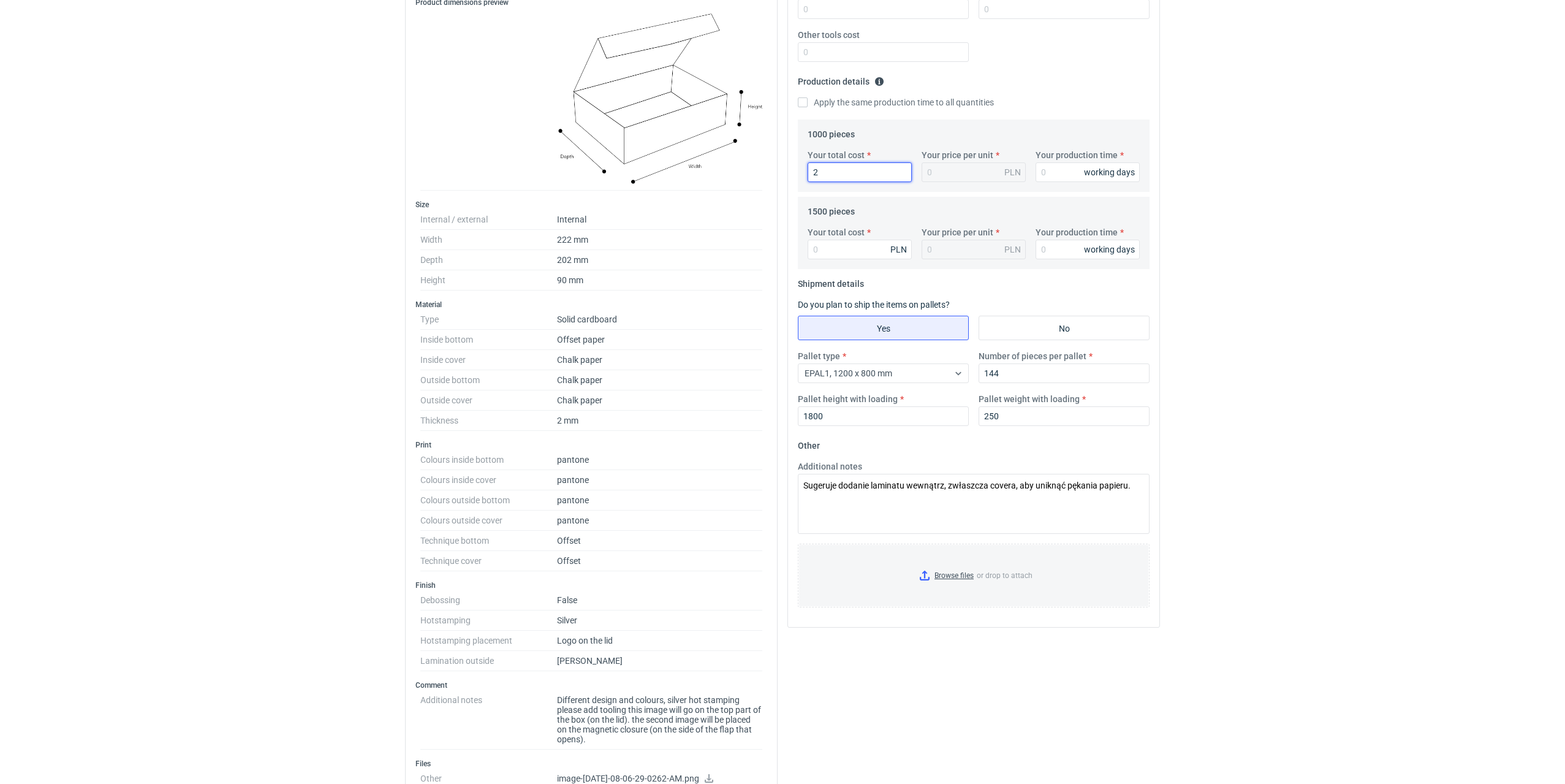
type input "26"
type input "0.03"
type input "26400"
type input "26.4"
type input "26400"
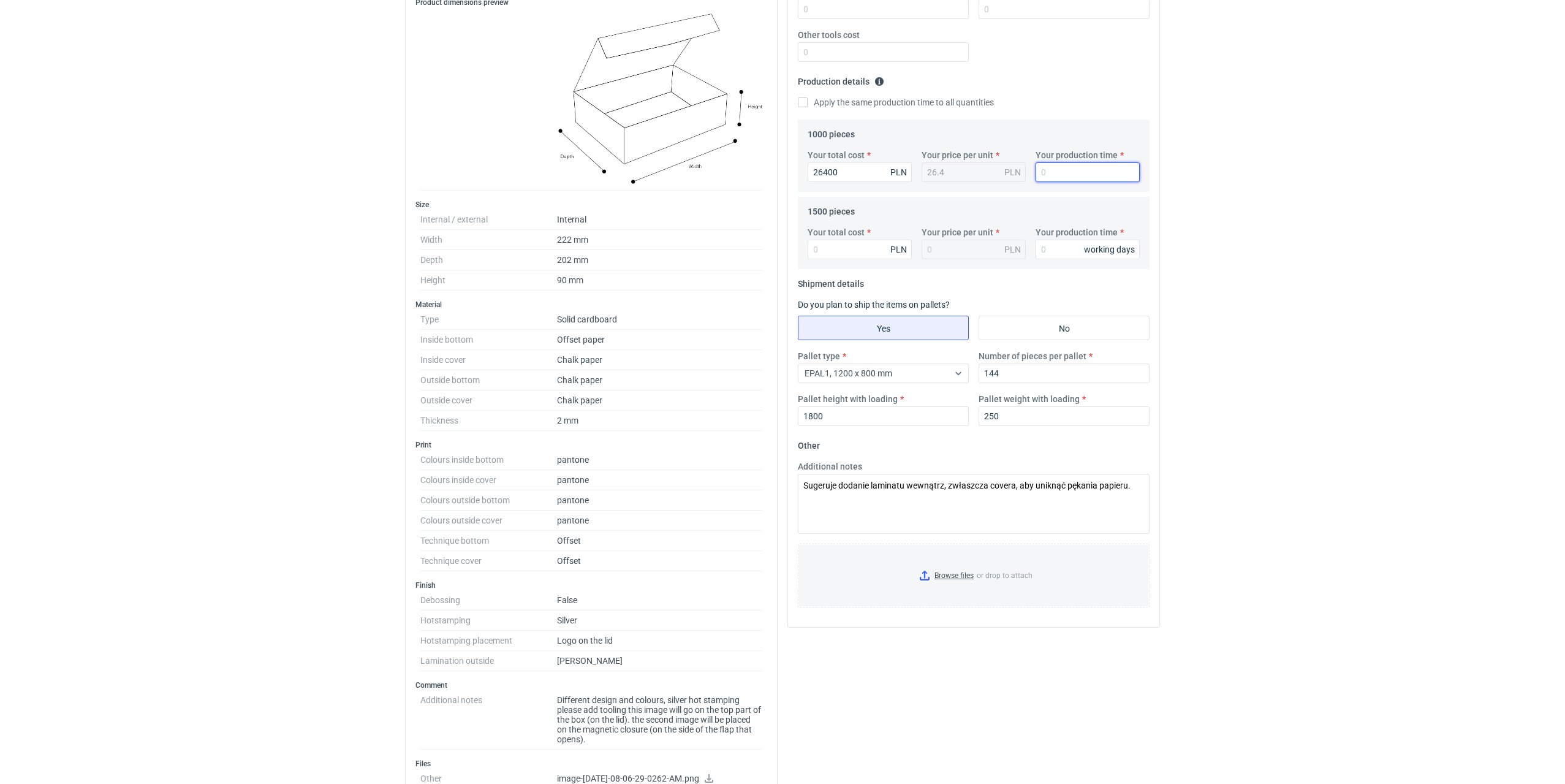
click at [1041, 172] on input "Your production time" at bounding box center [1088, 172] width 104 height 20
type input "25"
click at [818, 255] on input "Your total cost" at bounding box center [860, 249] width 104 height 20
click at [870, 247] on input "Your total cost" at bounding box center [860, 249] width 104 height 20
type input "36"
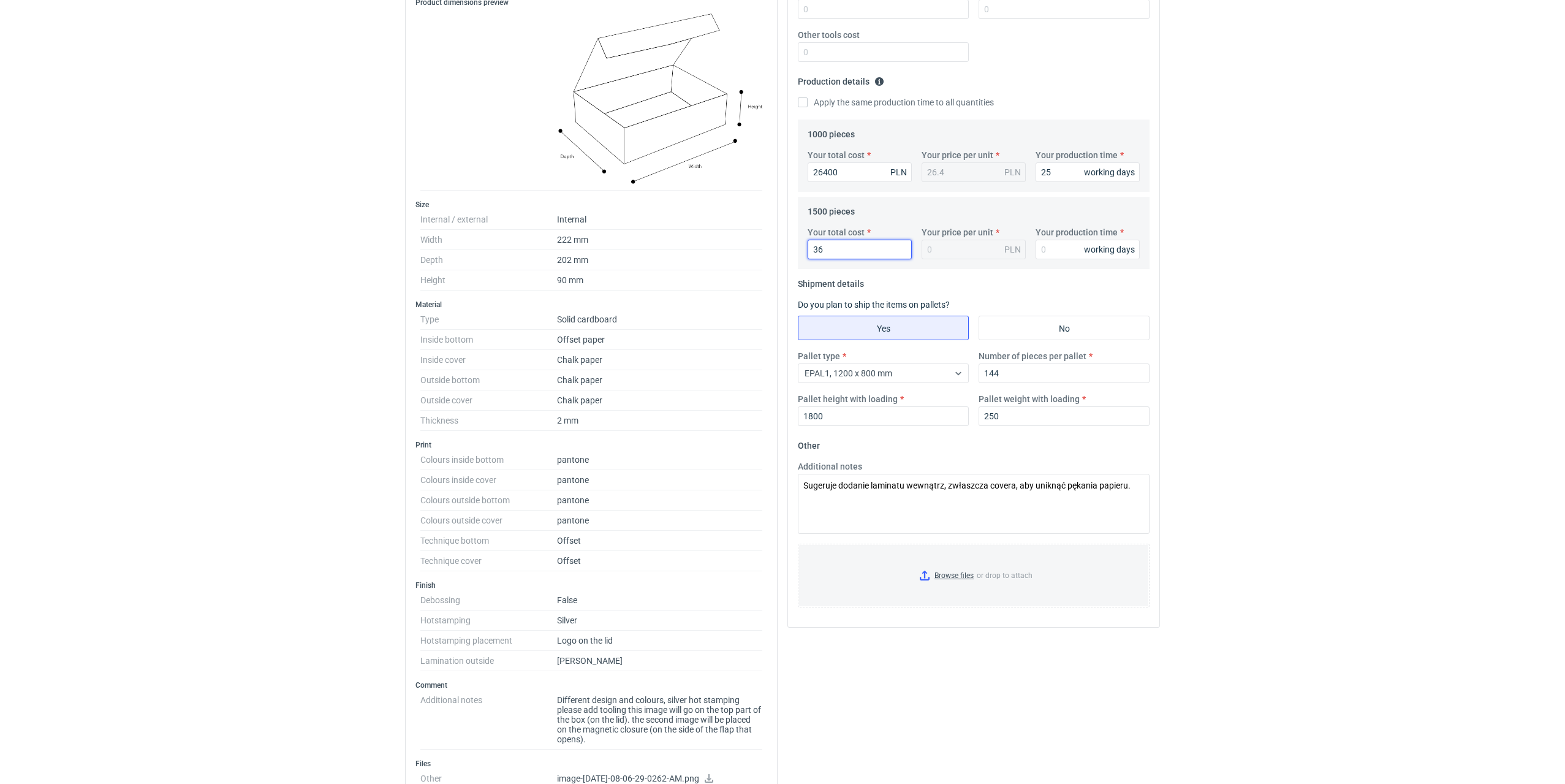
type input "0.02"
type input "36300"
type input "24.2"
type input "36300"
click at [1067, 241] on input "Your production time" at bounding box center [1088, 249] width 104 height 20
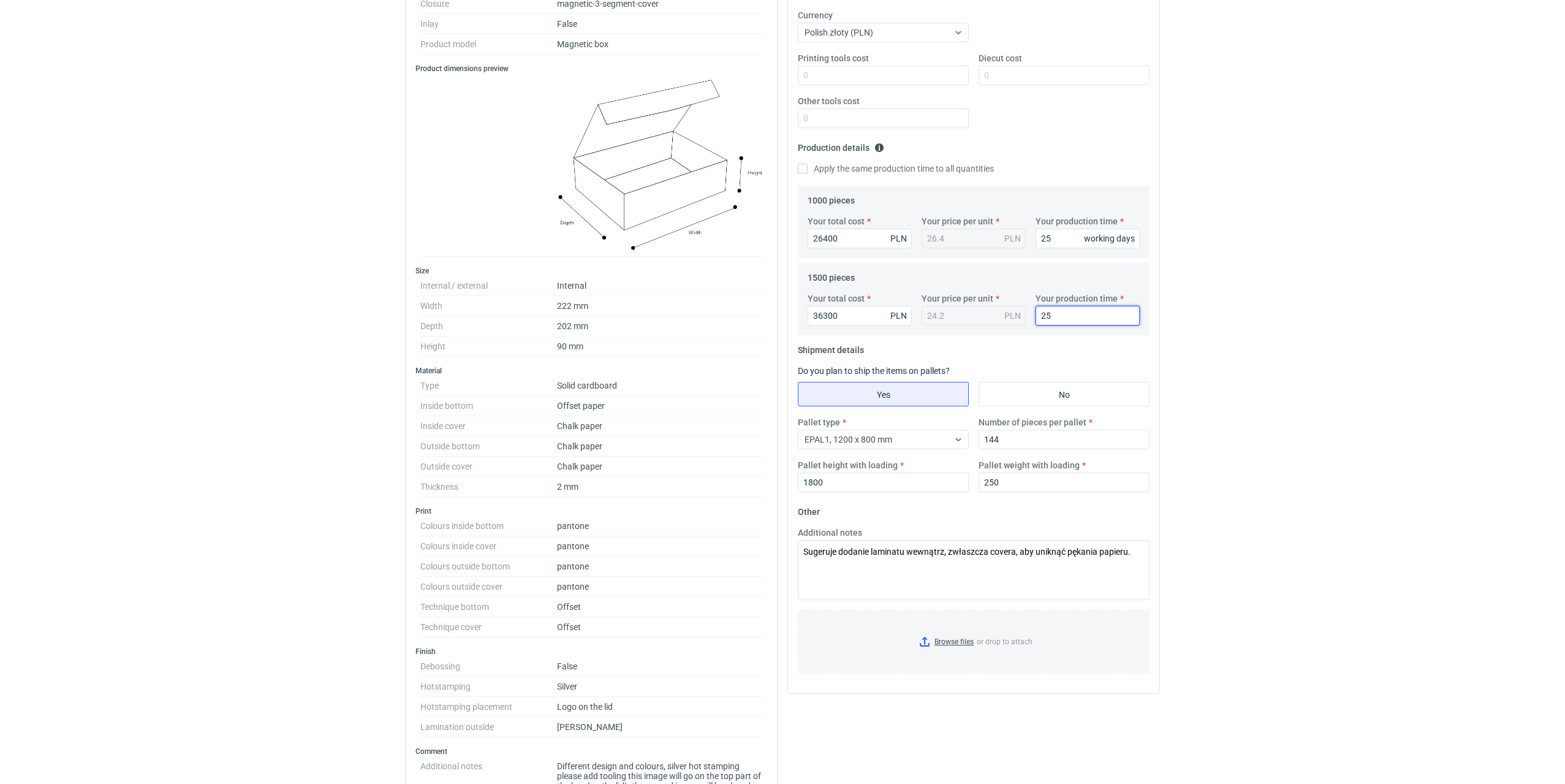
scroll to position [123, 0]
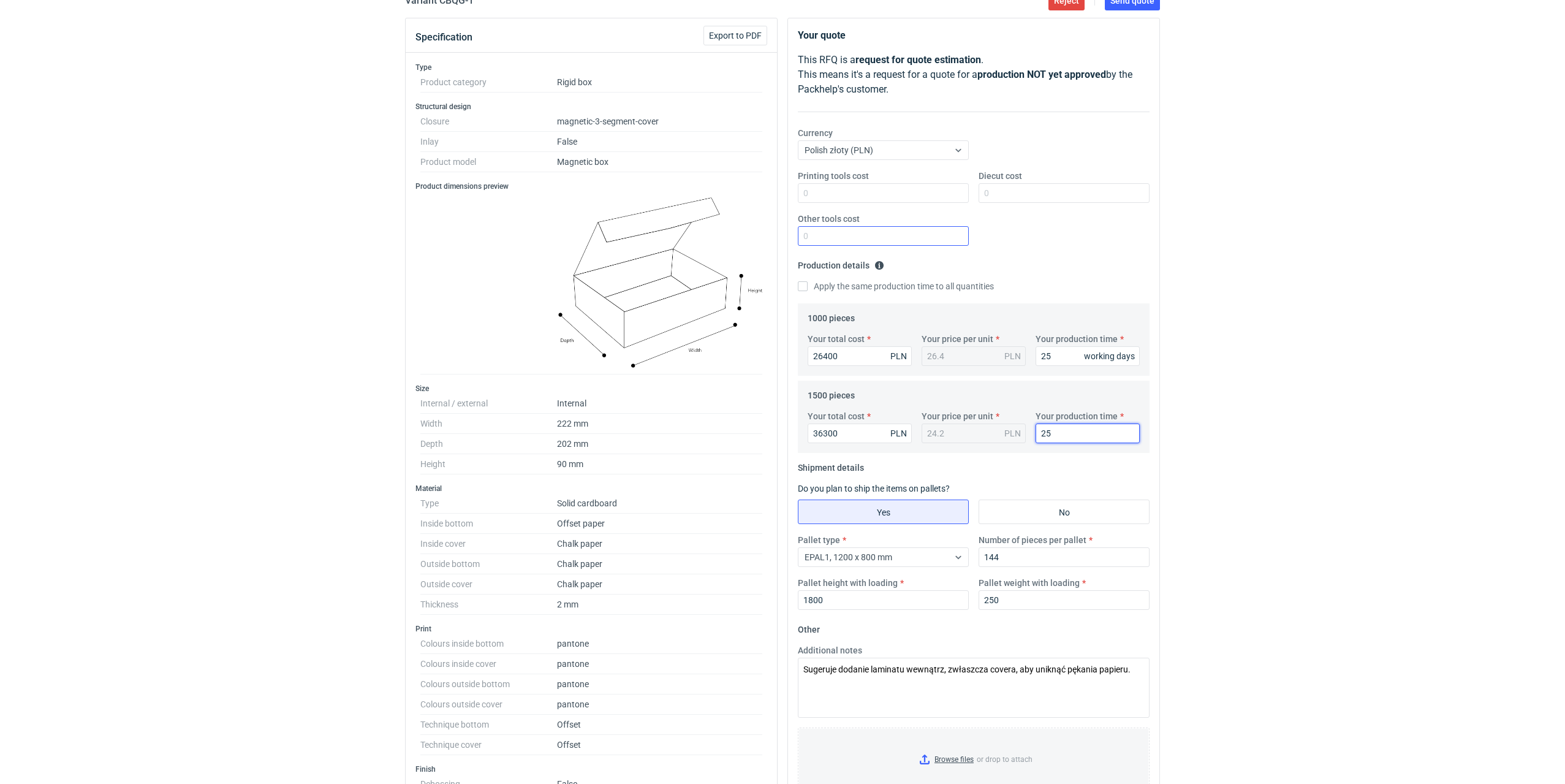
type input "25"
click at [831, 240] on input "Other tools cost" at bounding box center [883, 236] width 171 height 20
click at [890, 240] on input "Other tools cost" at bounding box center [883, 236] width 171 height 20
drag, startPoint x: 870, startPoint y: 241, endPoint x: 690, endPoint y: 252, distance: 180.3
click at [690, 252] on div "Specification Export to PDF Type Product category Rigid box Structural design C…" at bounding box center [782, 752] width 765 height 1469
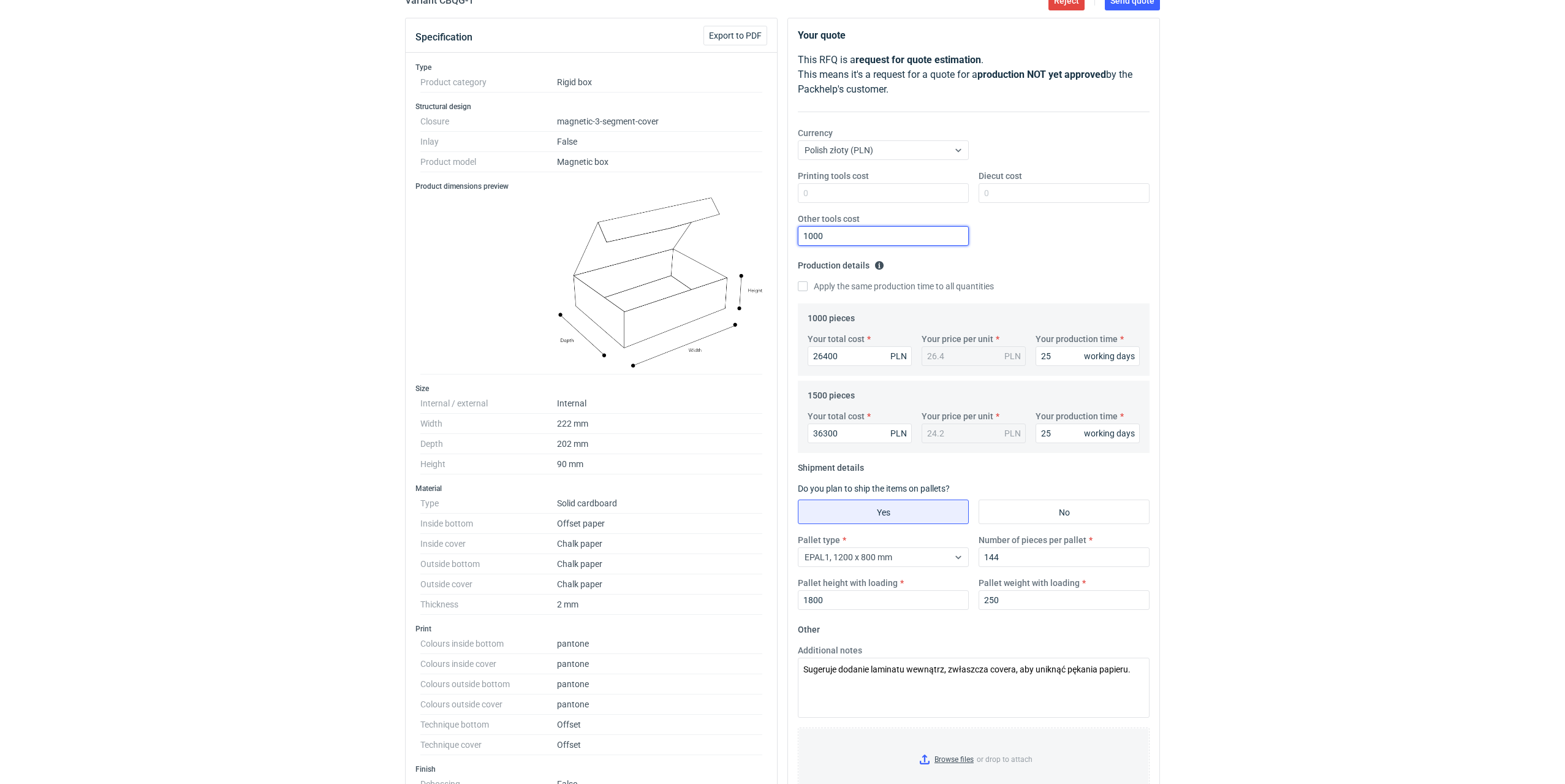
type input "1000"
click at [1020, 236] on div "Printing tools cost Diecut cost Other tools cost 1000" at bounding box center [974, 212] width 362 height 85
click at [804, 673] on textarea "Sugeruje dodanie laminatu wewnątrz, zwłaszcza covera, aby uniknąć pękania papie…" at bounding box center [974, 688] width 352 height 60
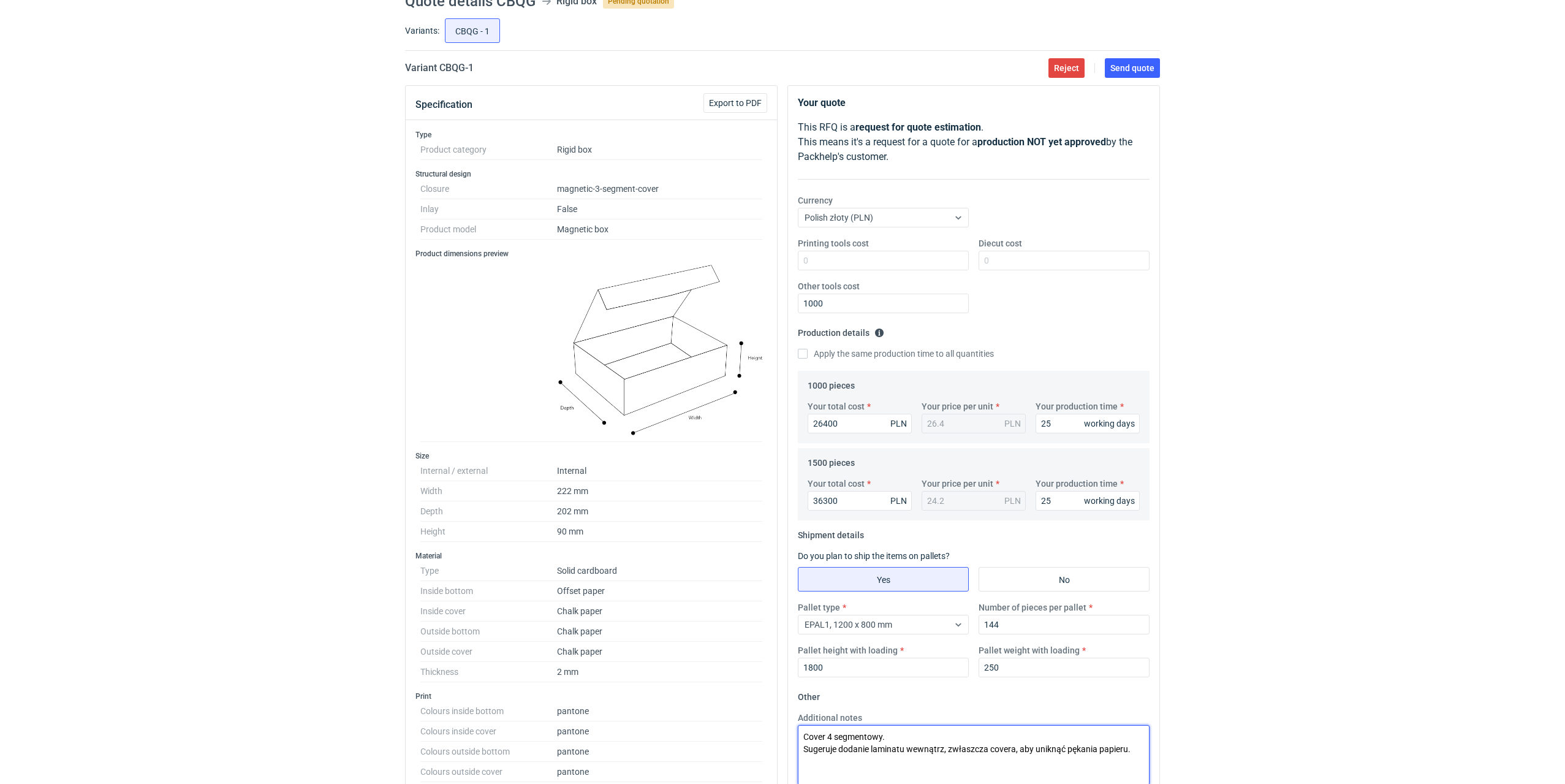
scroll to position [0, 0]
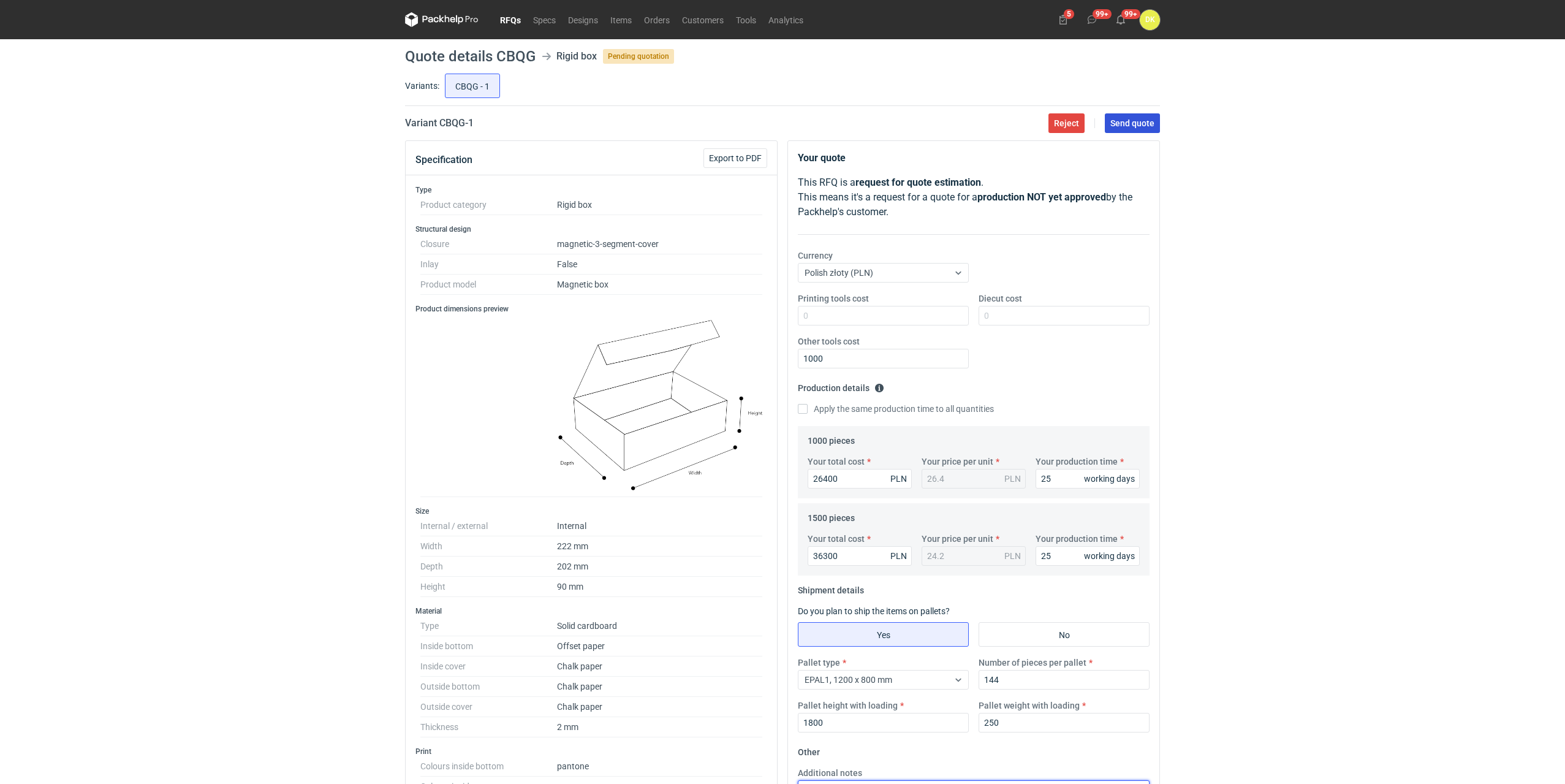
type textarea "Cover 4 segmentowy. Sugeruje dodanie laminatu wewnątrz, zwłaszcza covera, aby u…"
click at [1114, 120] on span "Send quote" at bounding box center [1133, 123] width 44 height 9
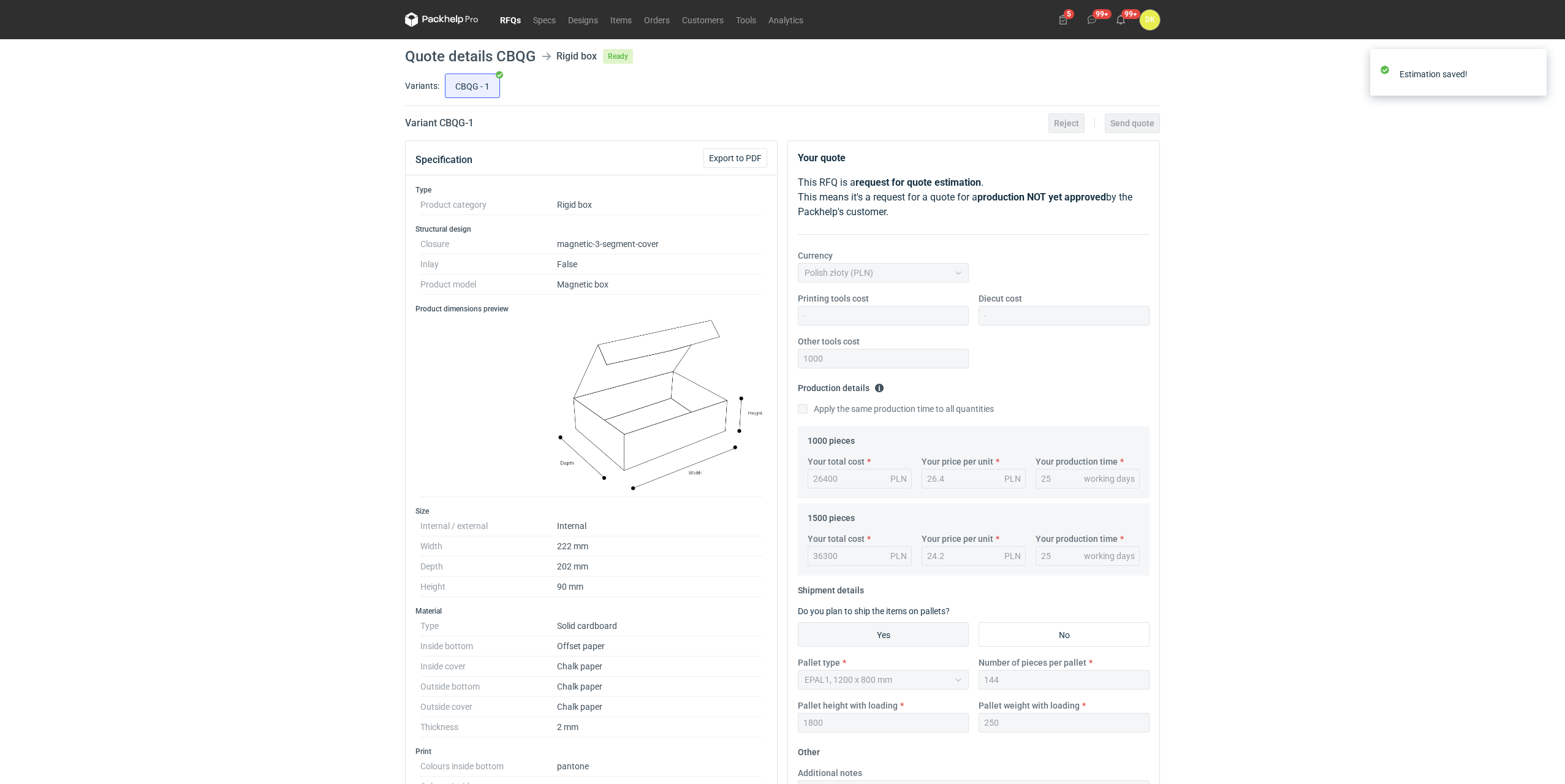
click at [506, 17] on link "RFQs" at bounding box center [511, 20] width 33 height 15
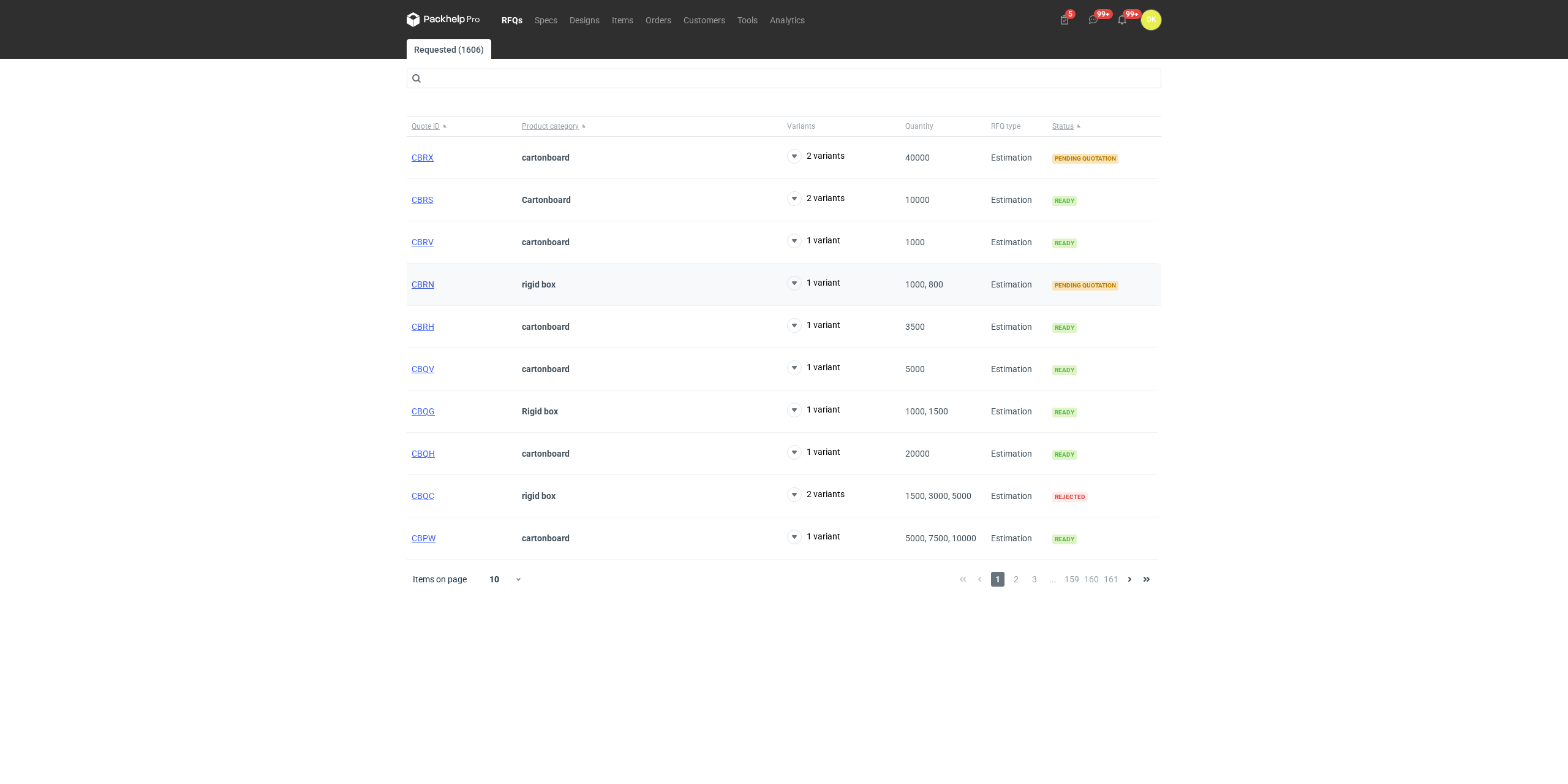
click at [422, 286] on span "CBRN" at bounding box center [423, 284] width 23 height 10
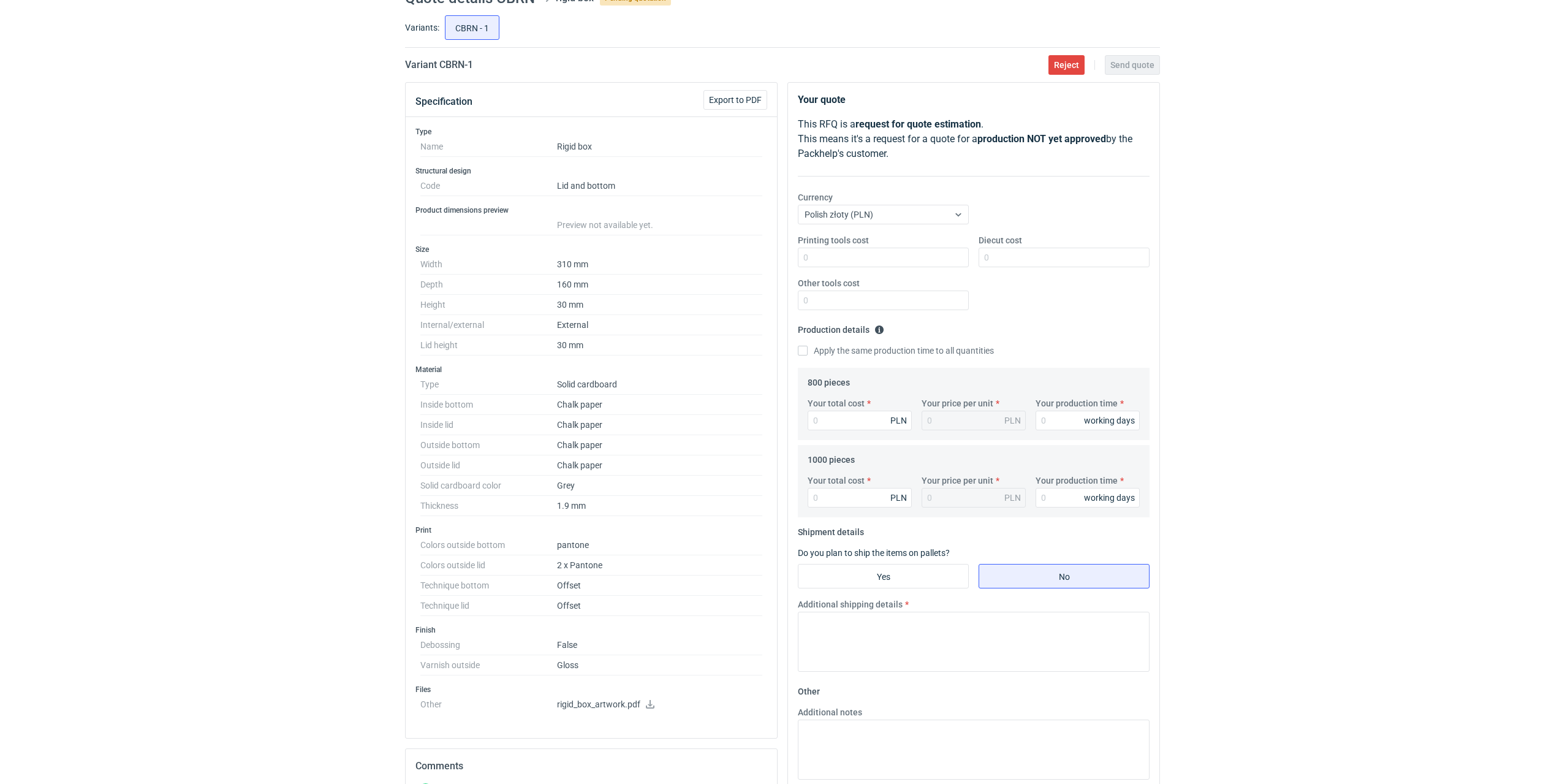
scroll to position [184, 0]
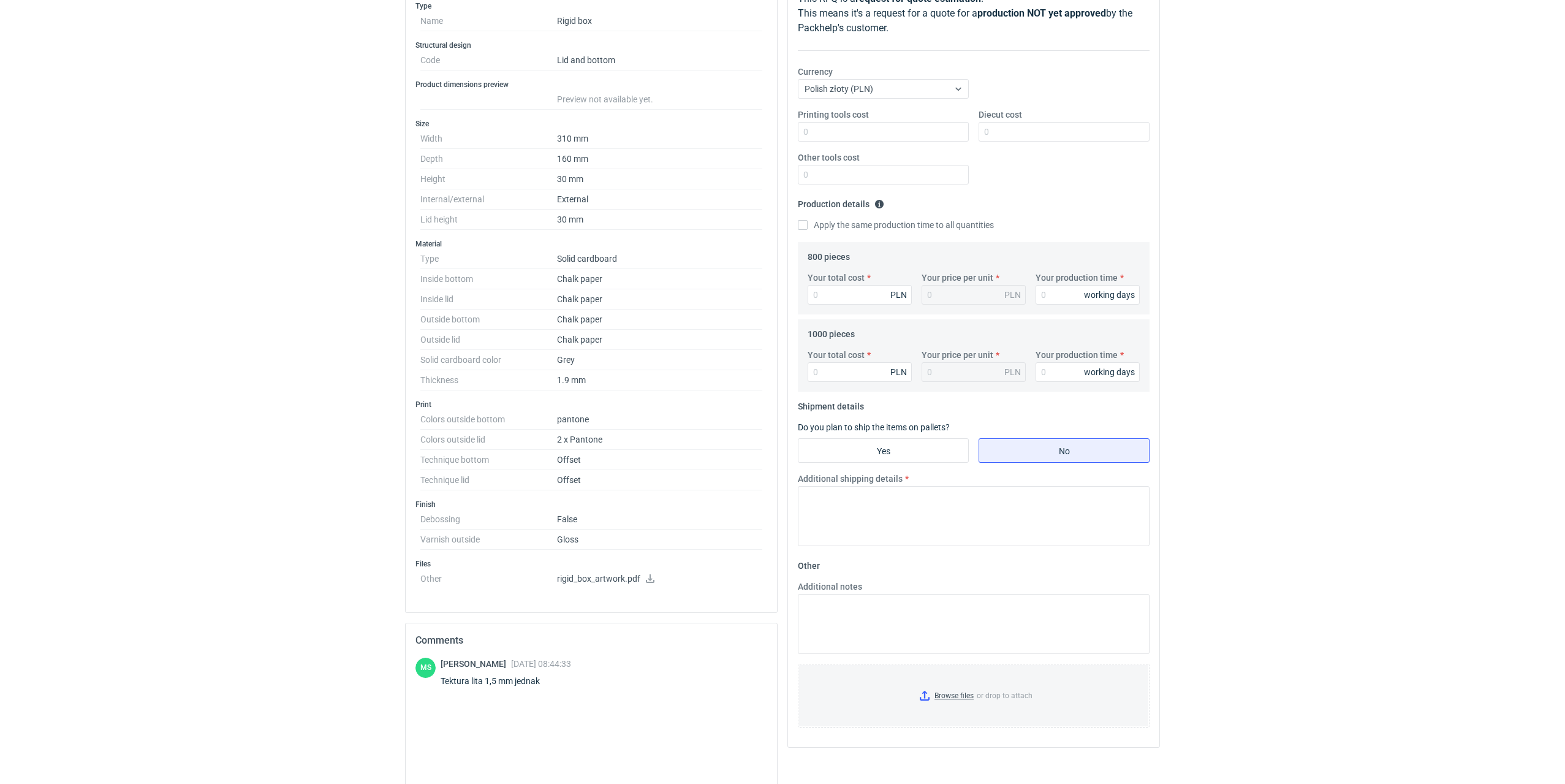
click at [650, 580] on icon at bounding box center [650, 578] width 10 height 9
click at [576, 565] on h3 "Files" at bounding box center [591, 563] width 352 height 10
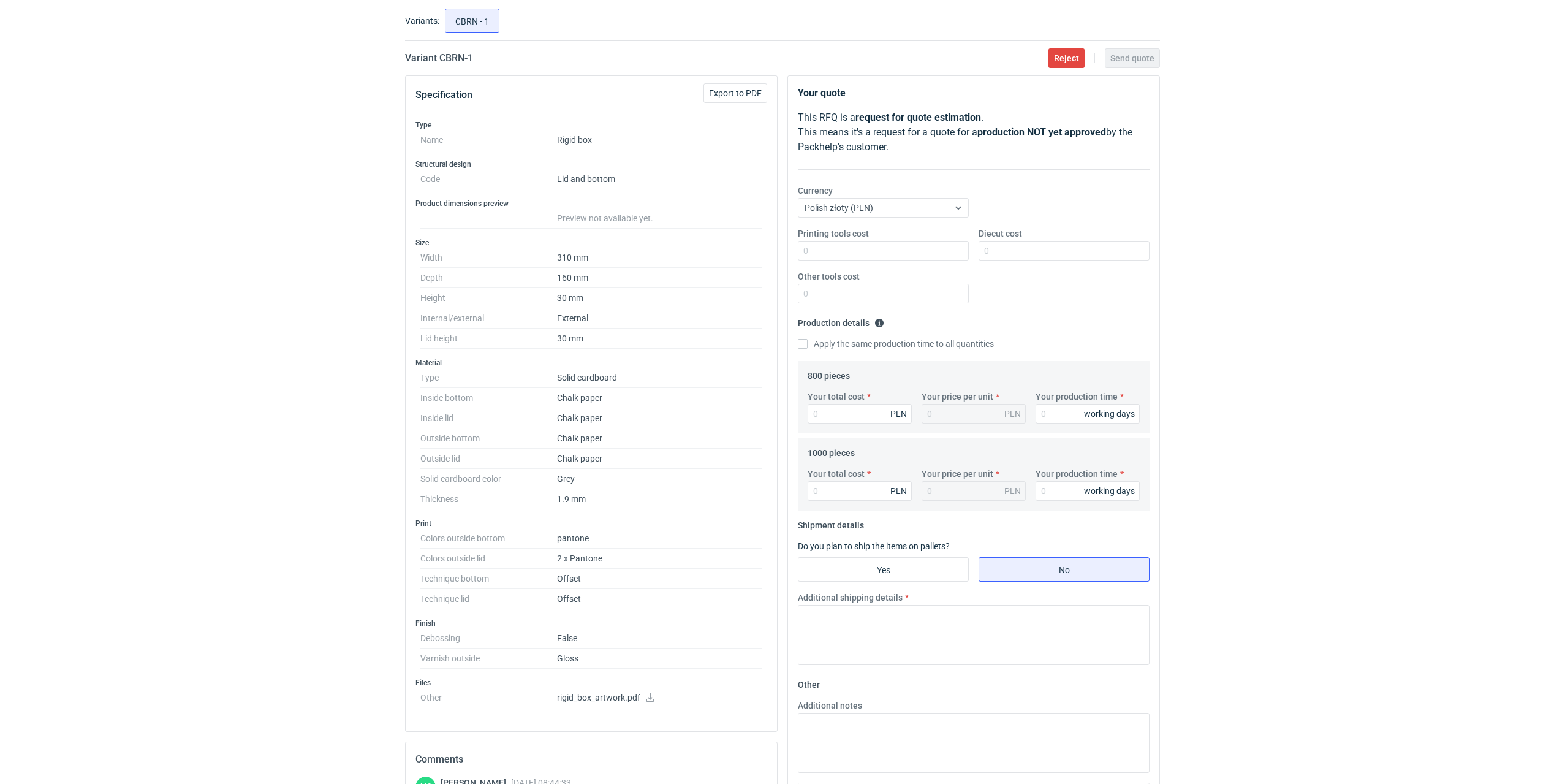
scroll to position [0, 0]
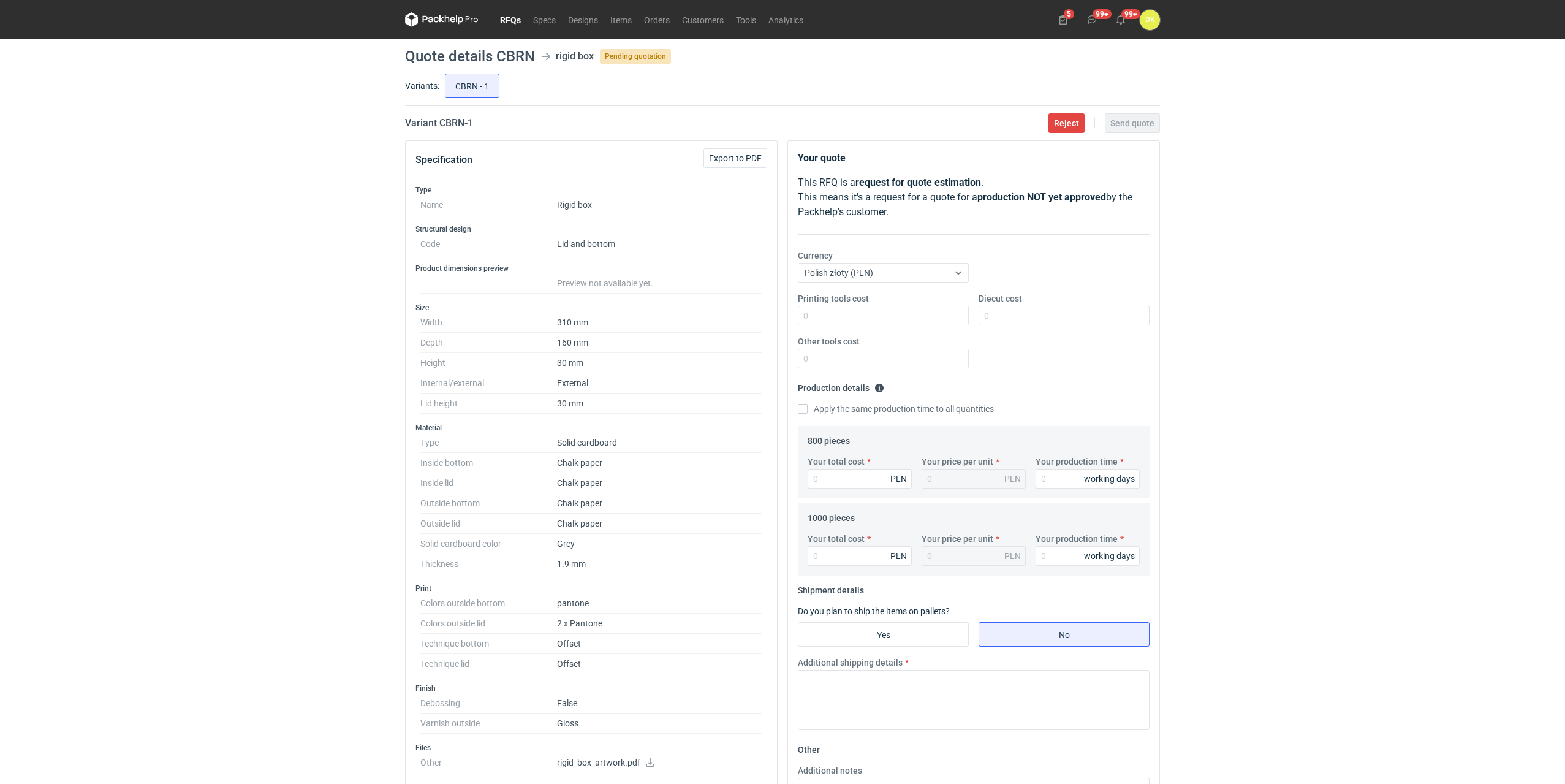
click at [524, 53] on h1 "Quote details CBRN" at bounding box center [470, 56] width 130 height 15
copy h1 "CBRN"
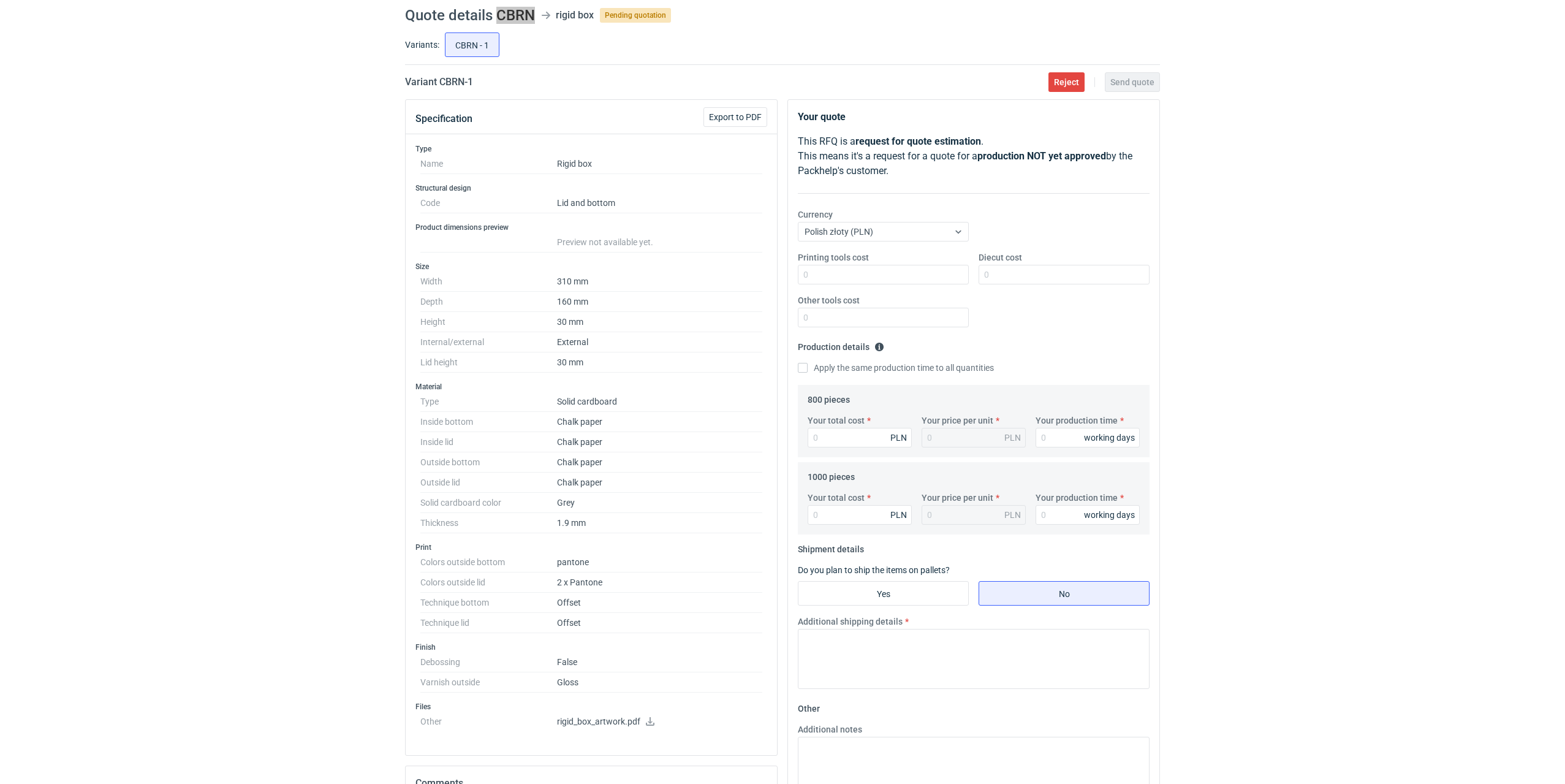
scroll to position [61, 0]
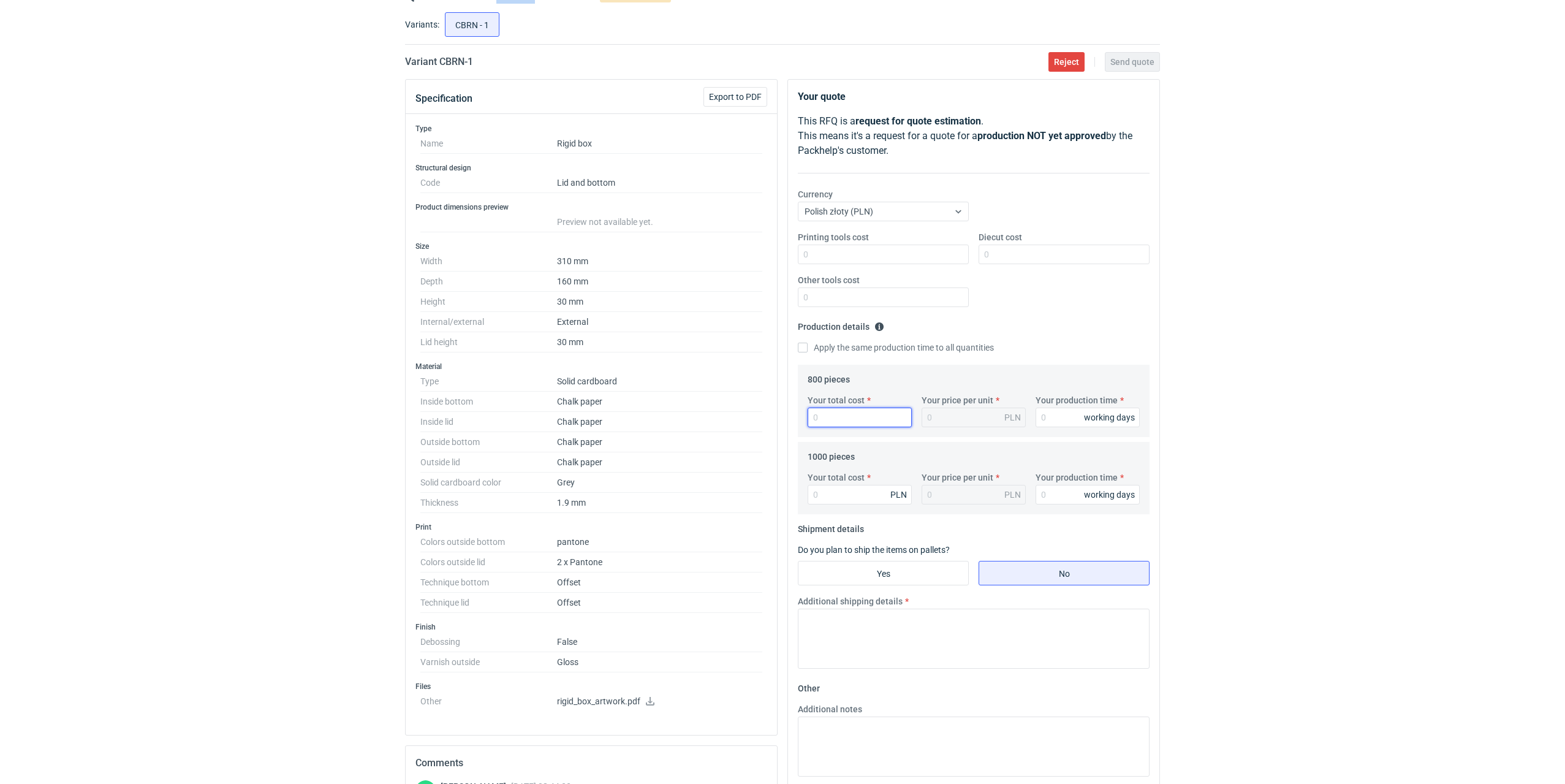
click at [846, 416] on input "Your total cost" at bounding box center [860, 417] width 104 height 20
type input "8450"
type input "10.56"
type input "8450"
click at [1048, 419] on input "Your production time" at bounding box center [1088, 417] width 104 height 20
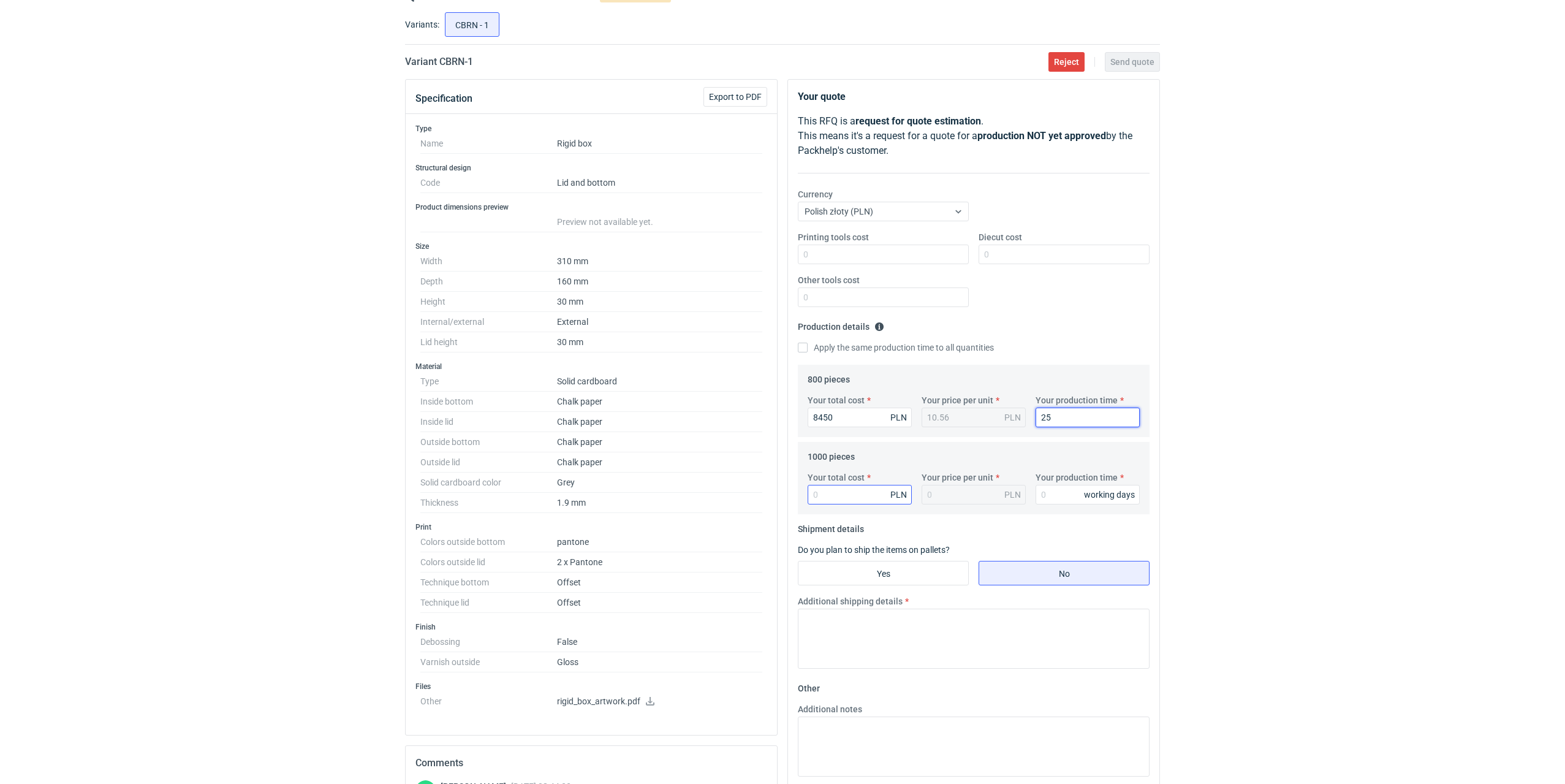
type input "25"
click at [859, 500] on input "Your total cost" at bounding box center [860, 494] width 104 height 20
click at [860, 493] on input "Your total cost" at bounding box center [860, 494] width 104 height 20
type input "9500"
type input "9.5"
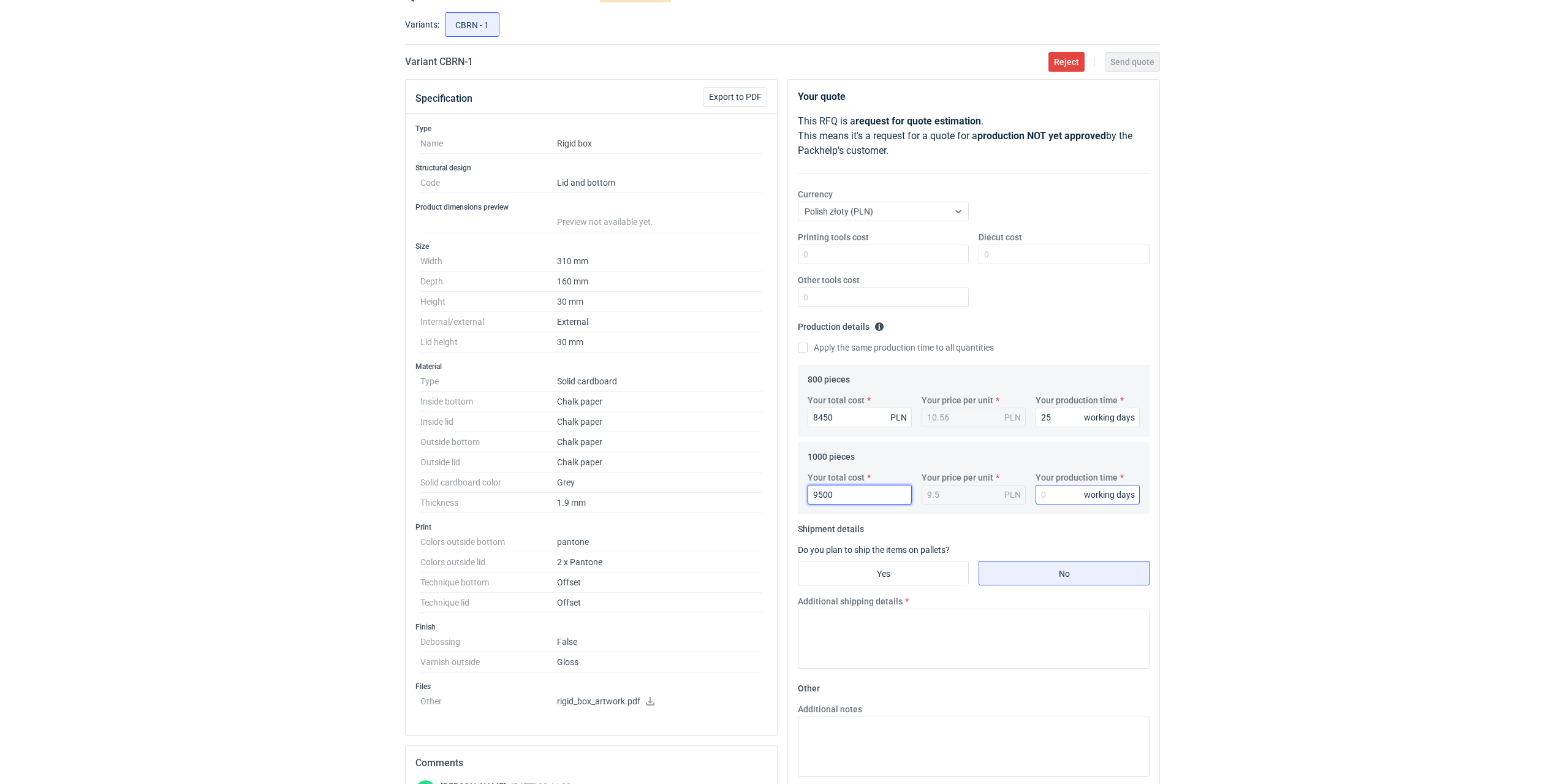
type input "9500"
click at [1049, 502] on input "Your production time" at bounding box center [1088, 494] width 104 height 20
type input "25"
click at [925, 566] on input "Yes" at bounding box center [883, 572] width 169 height 24
radio input "true"
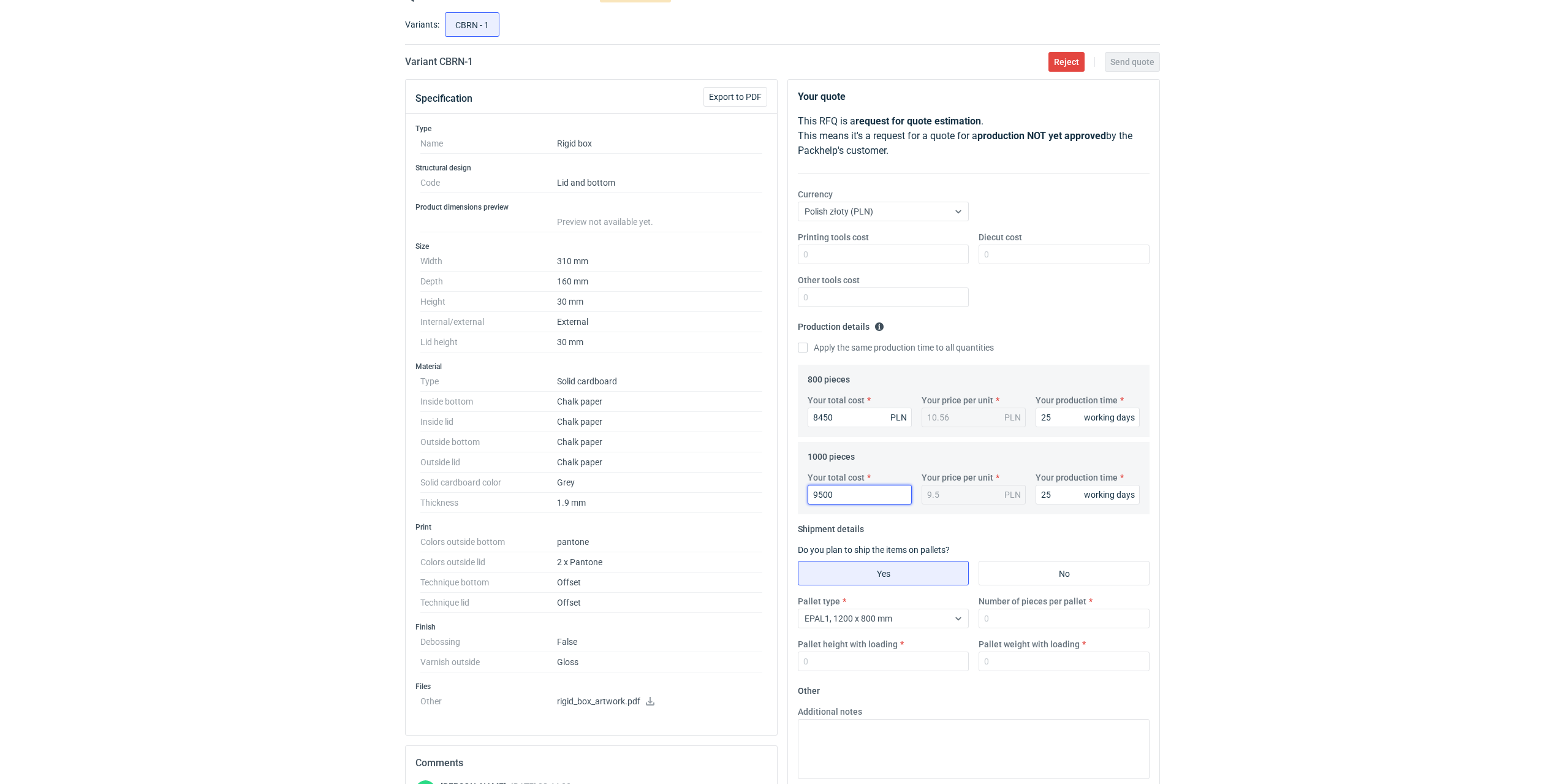
click at [851, 497] on input "9500" at bounding box center [860, 494] width 104 height 20
drag, startPoint x: 851, startPoint y: 494, endPoint x: 791, endPoint y: 490, distance: 60.1
click at [791, 490] on div "Your quote This RFQ is a request for quote estimation . This means it's a reque…" at bounding box center [974, 475] width 371 height 792
type input "9600"
type input "9.6"
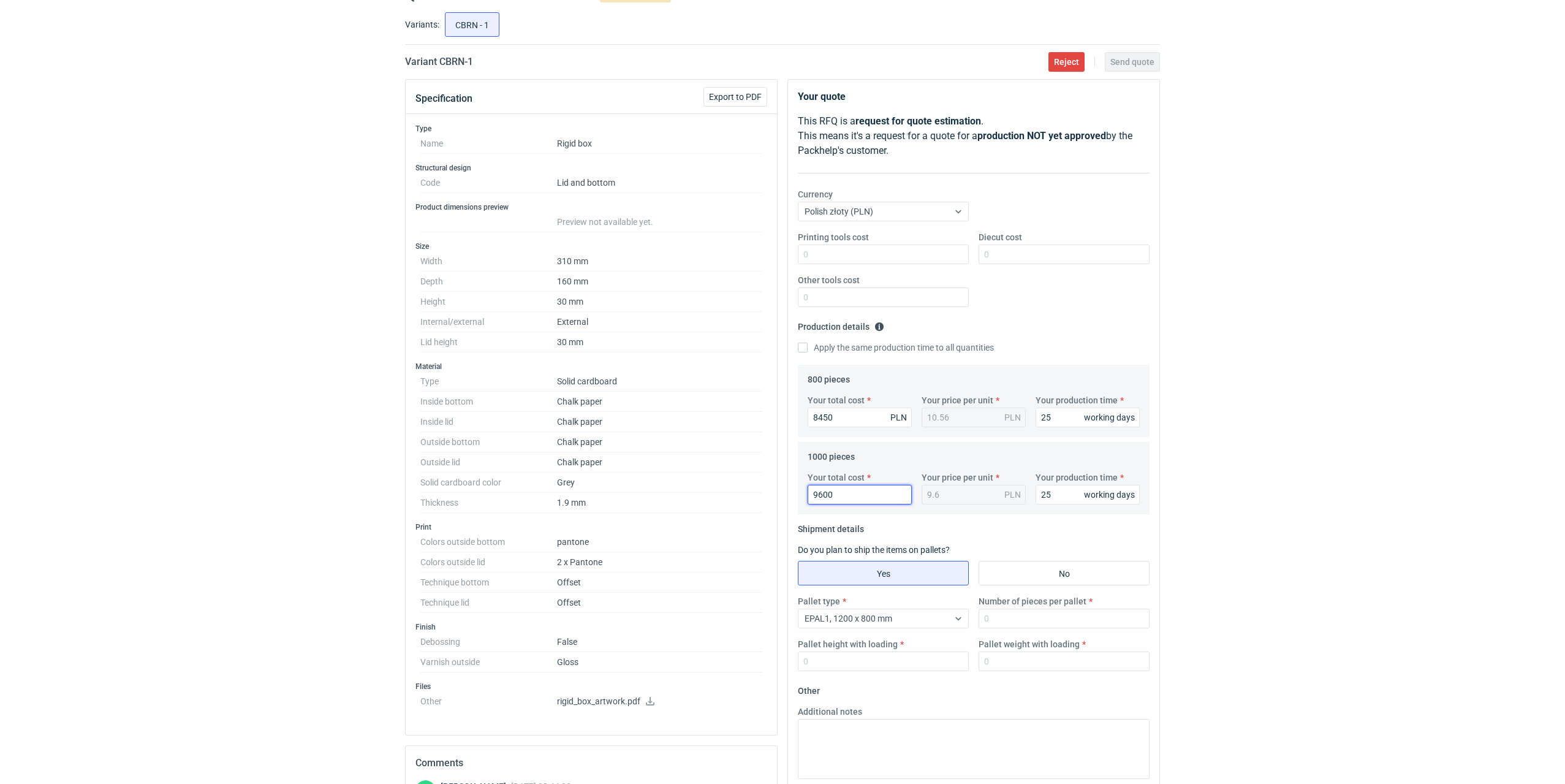
type input "9600"
click at [1017, 617] on input "Number of pieces per pallet" at bounding box center [1064, 618] width 171 height 20
click at [1004, 632] on div "Pallet type EPAL1, 1200 x 800 mm Number of pieces per pallet Pallet height with…" at bounding box center [974, 637] width 362 height 85
click at [1005, 623] on input "Number of pieces per pallet" at bounding box center [1064, 618] width 171 height 20
type input "480"
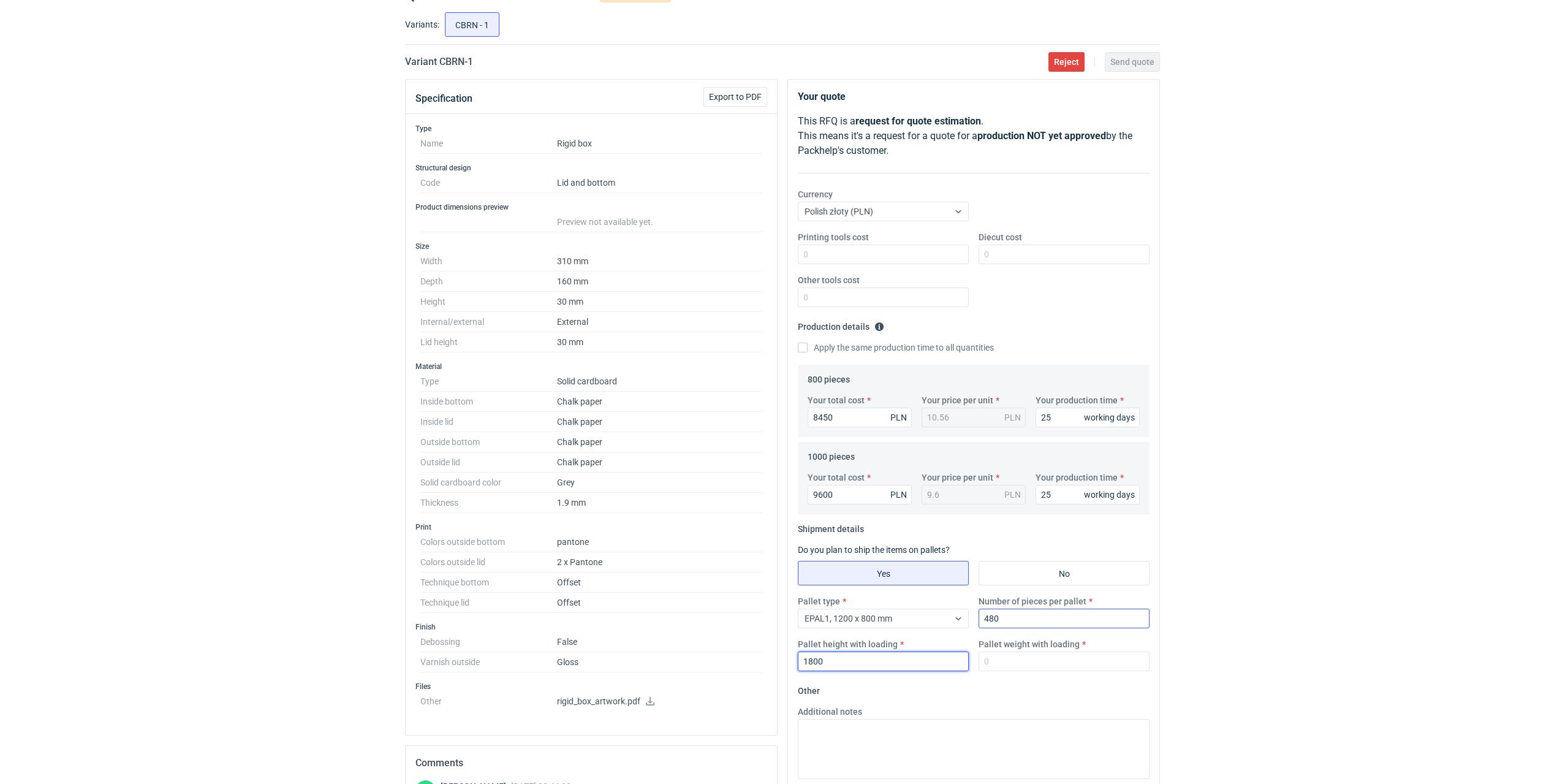
type input "1800"
type input "250"
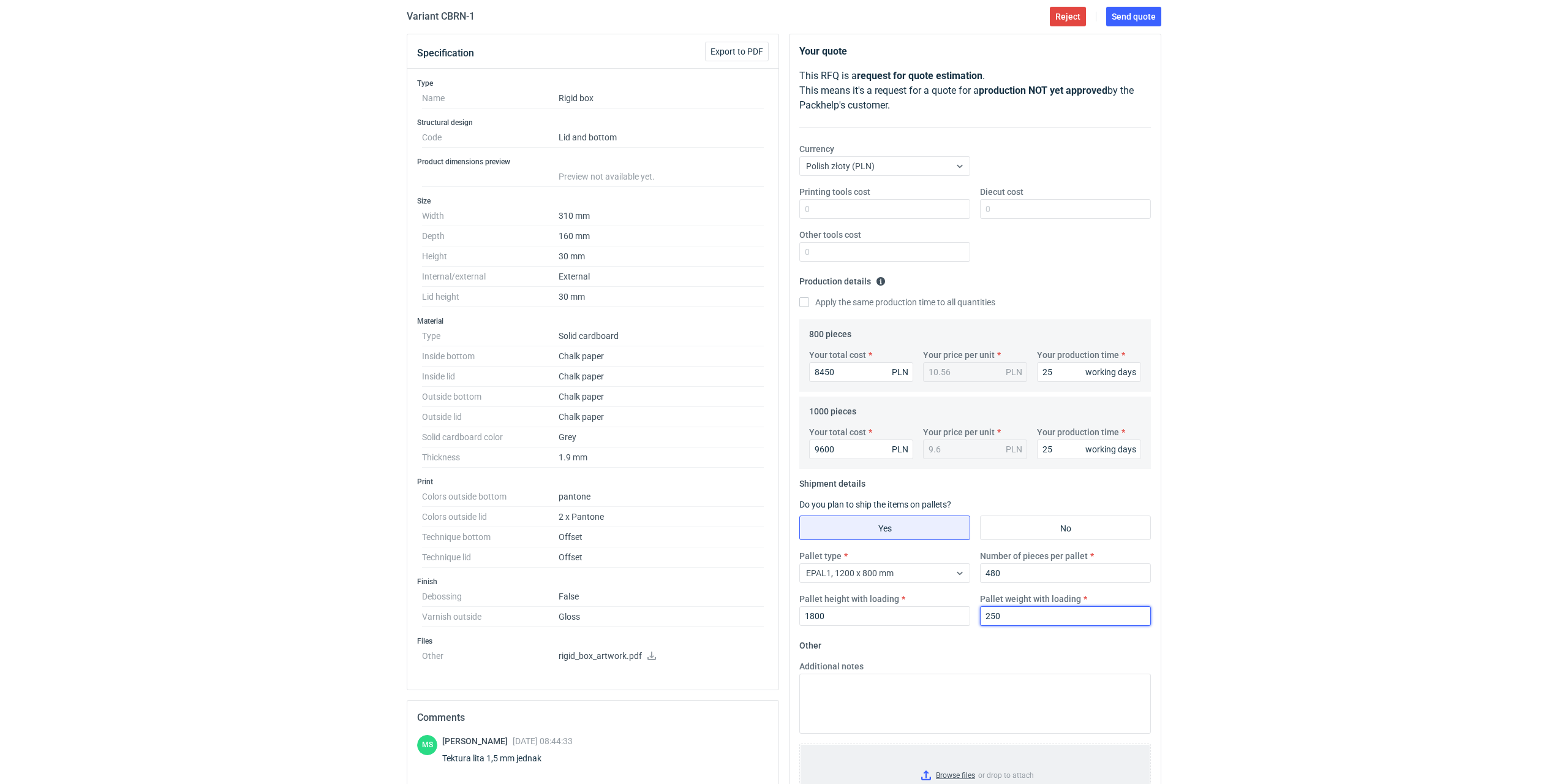
scroll to position [0, 0]
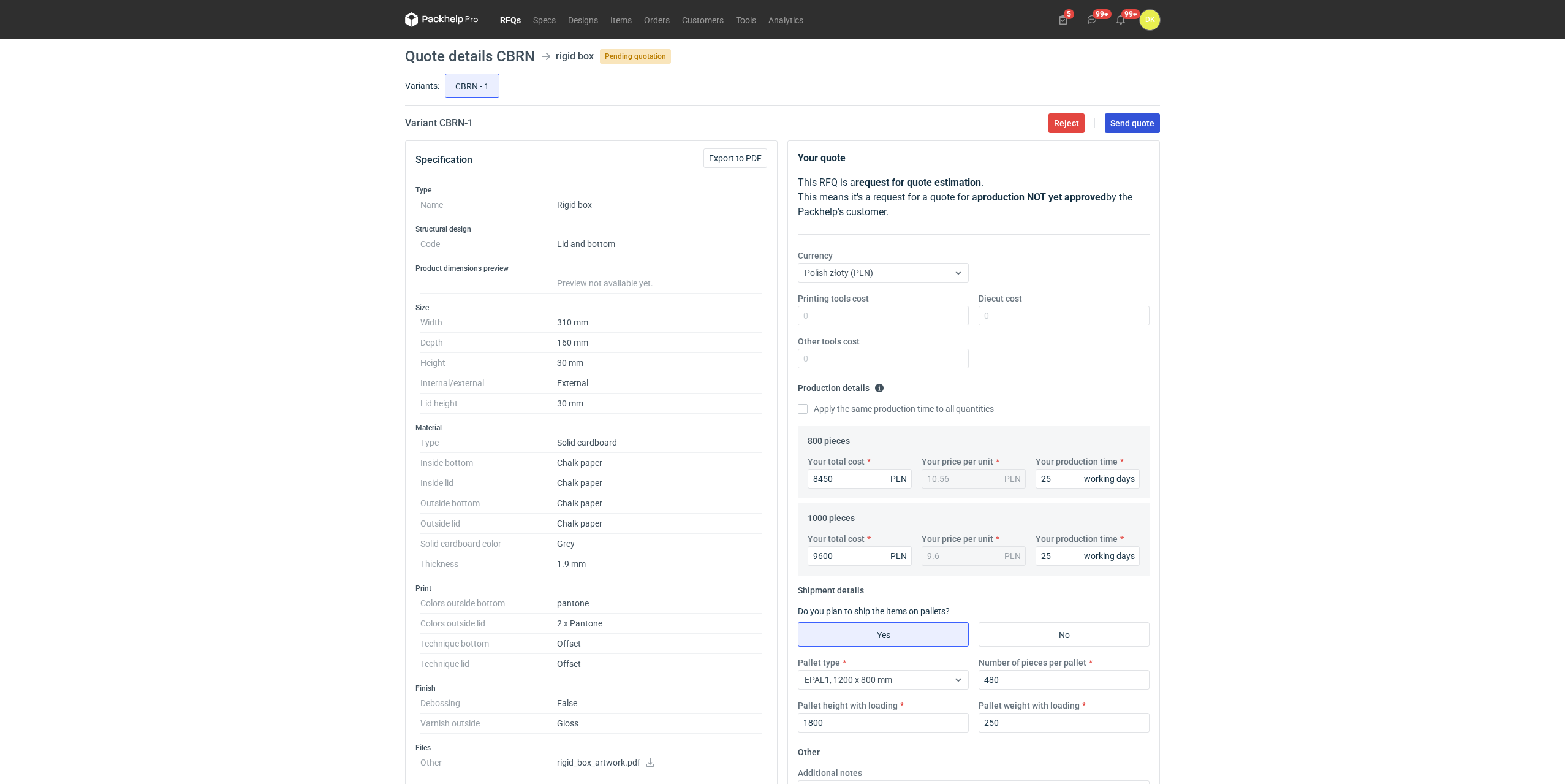
click at [1151, 124] on span "Send quote" at bounding box center [1133, 123] width 44 height 9
click at [511, 18] on link "RFQs" at bounding box center [511, 20] width 33 height 15
